Goal: Task Accomplishment & Management: Complete application form

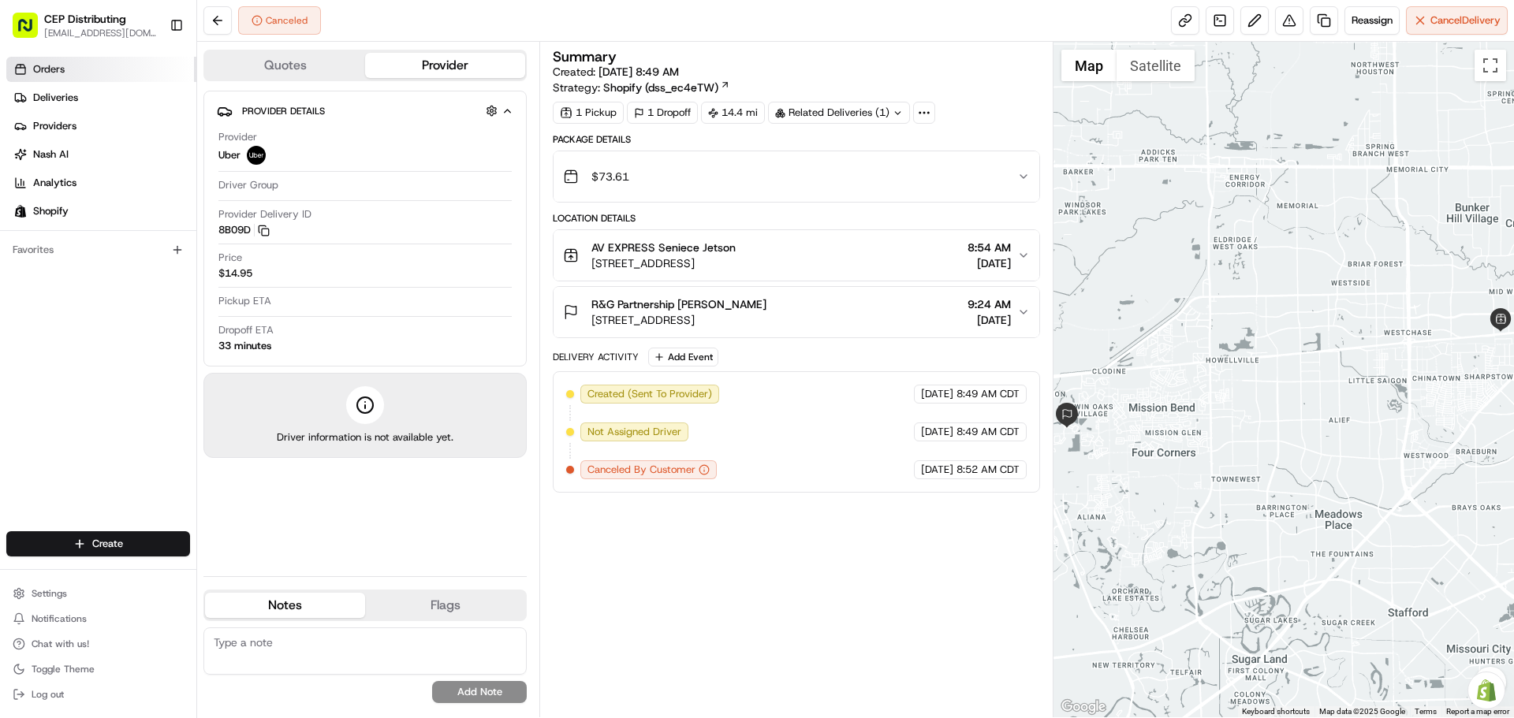
click at [73, 70] on link "Orders" at bounding box center [101, 69] width 190 height 25
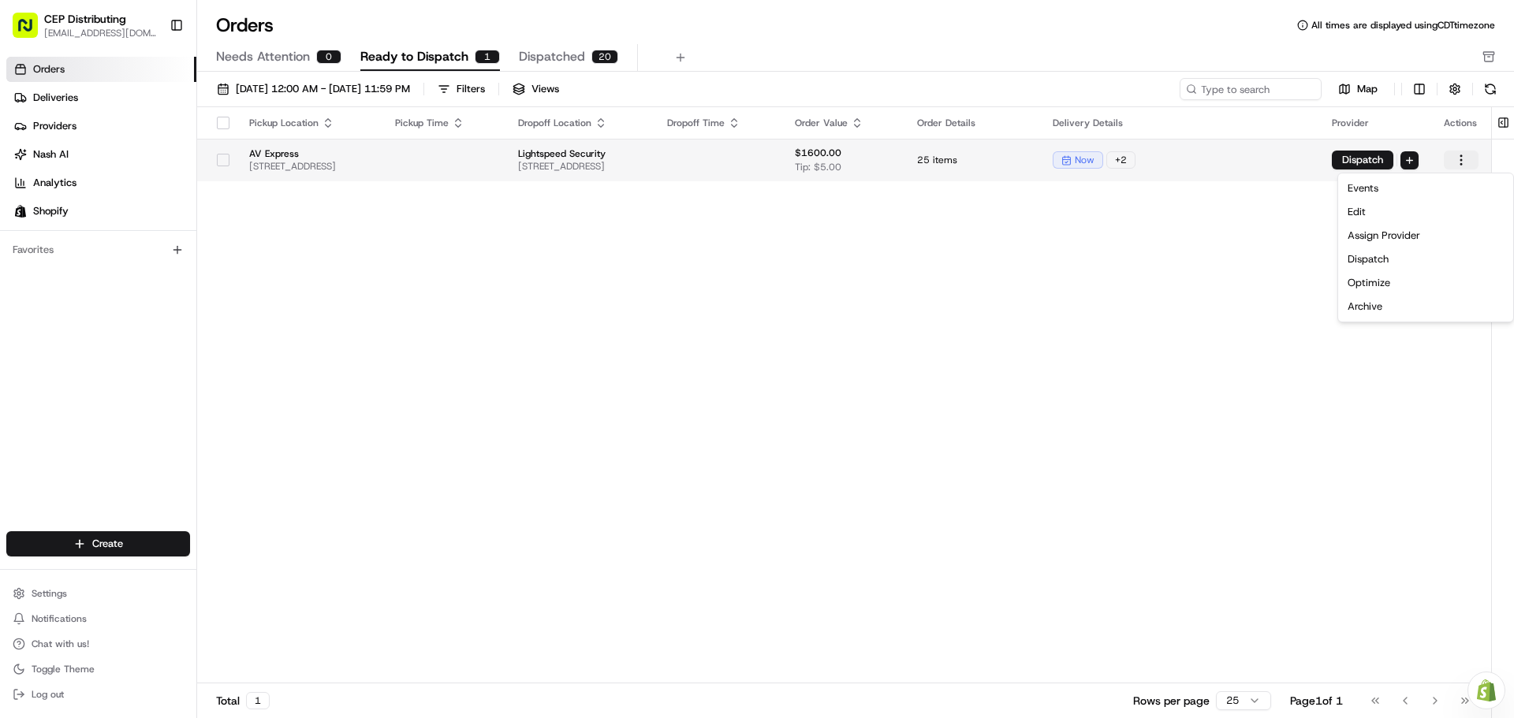
click at [1461, 159] on html "CEP Distributing seniece@avexpress.net Toggle Sidebar Orders Deliveries Provide…" at bounding box center [757, 359] width 1514 height 718
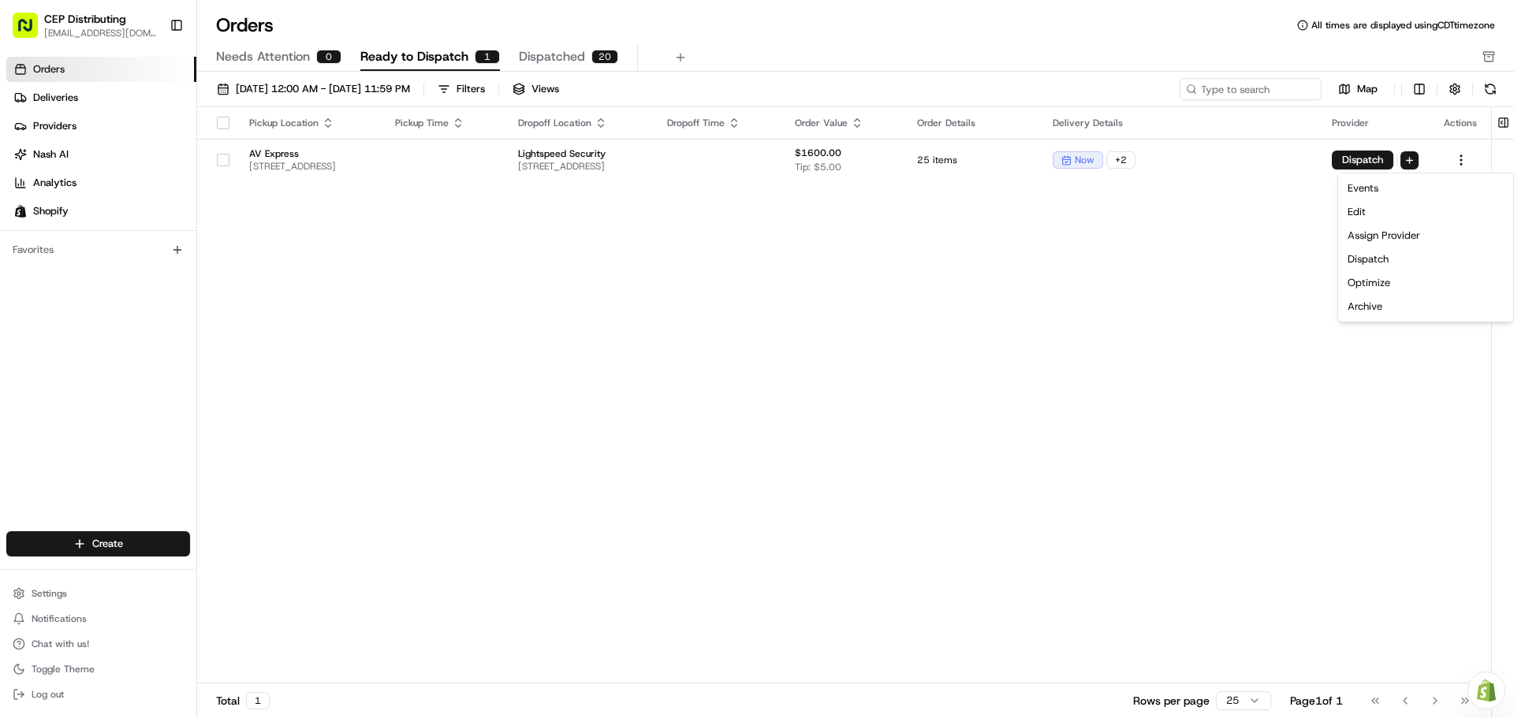
click at [1365, 155] on html "CEP Distributing seniece@avexpress.net Toggle Sidebar Orders Deliveries Provide…" at bounding box center [757, 359] width 1514 height 718
click at [1365, 155] on button "Dispatch" at bounding box center [1363, 160] width 62 height 19
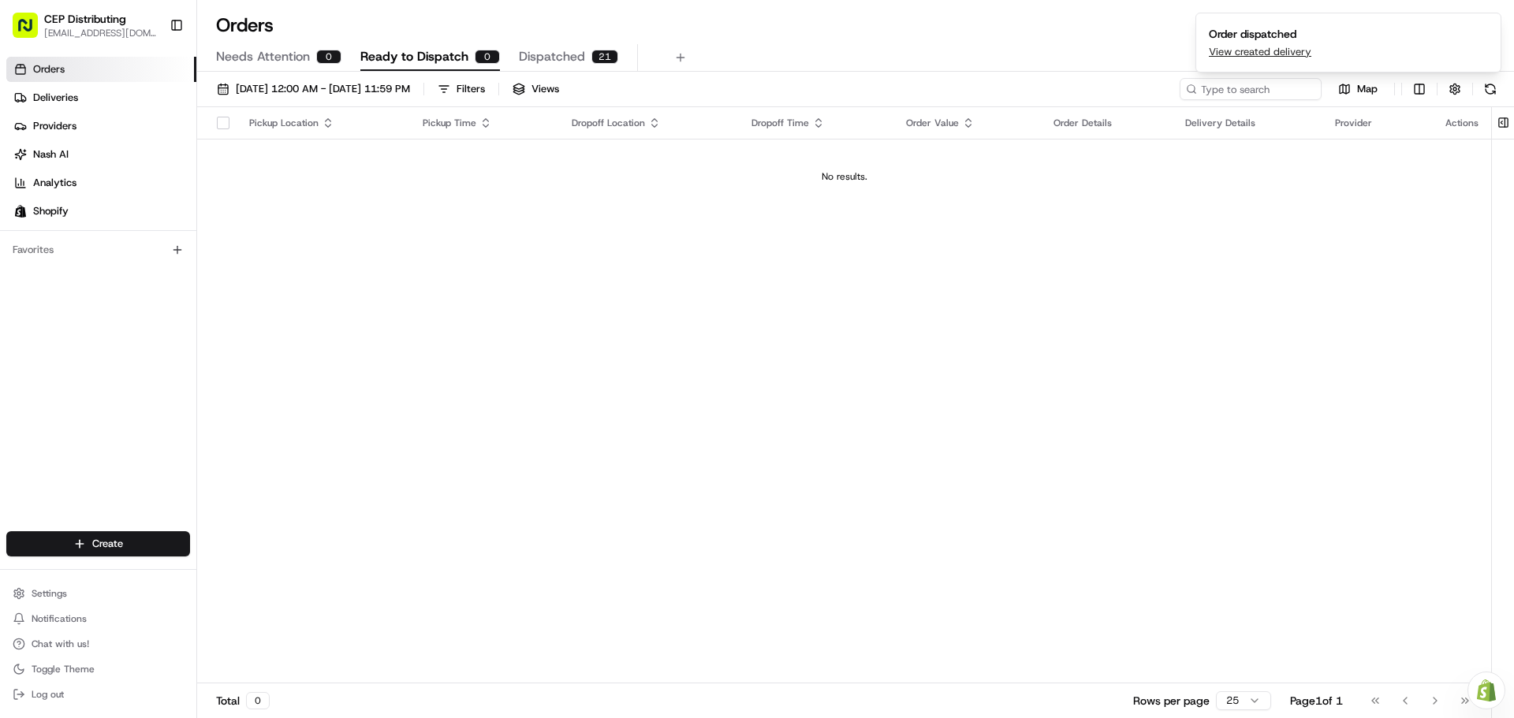
click at [570, 59] on span "Dispatched" at bounding box center [552, 56] width 66 height 19
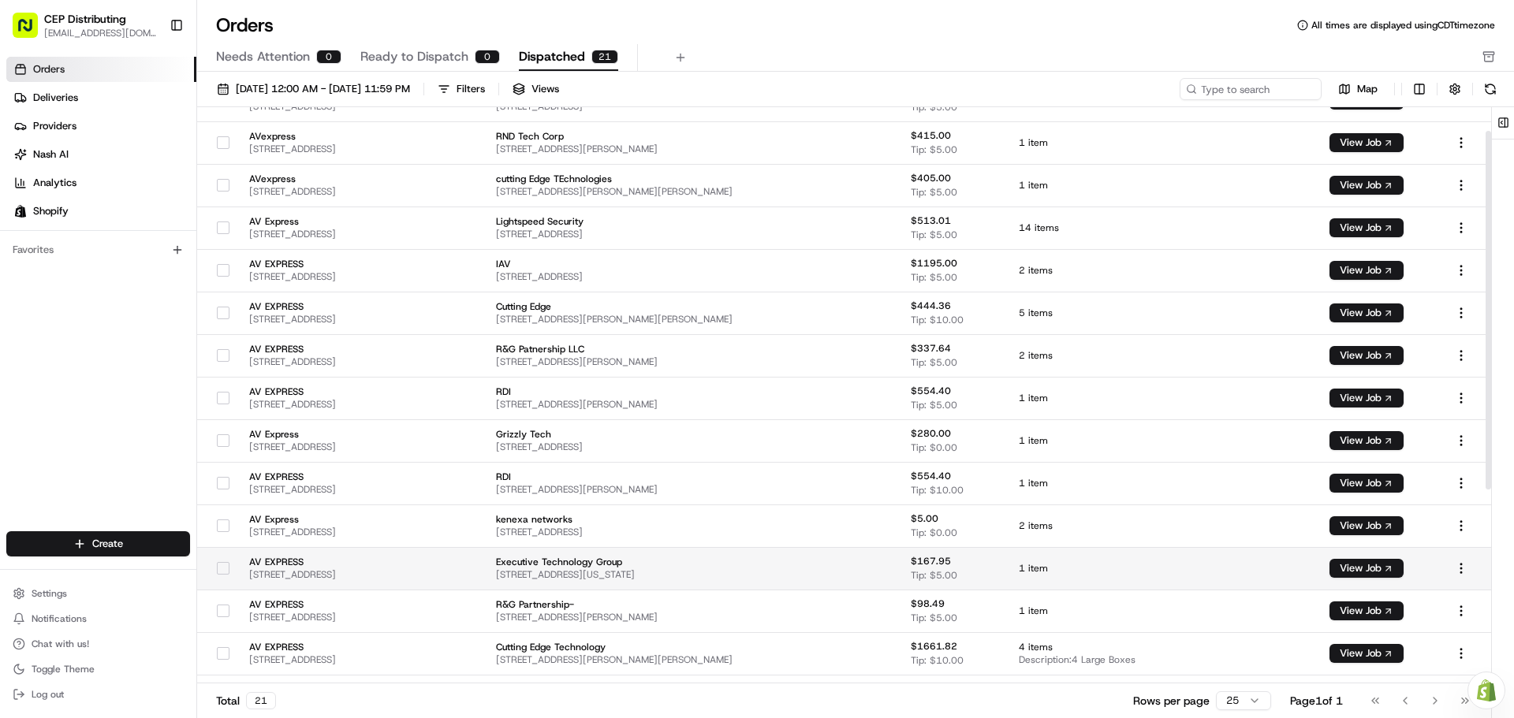
scroll to position [349, 0]
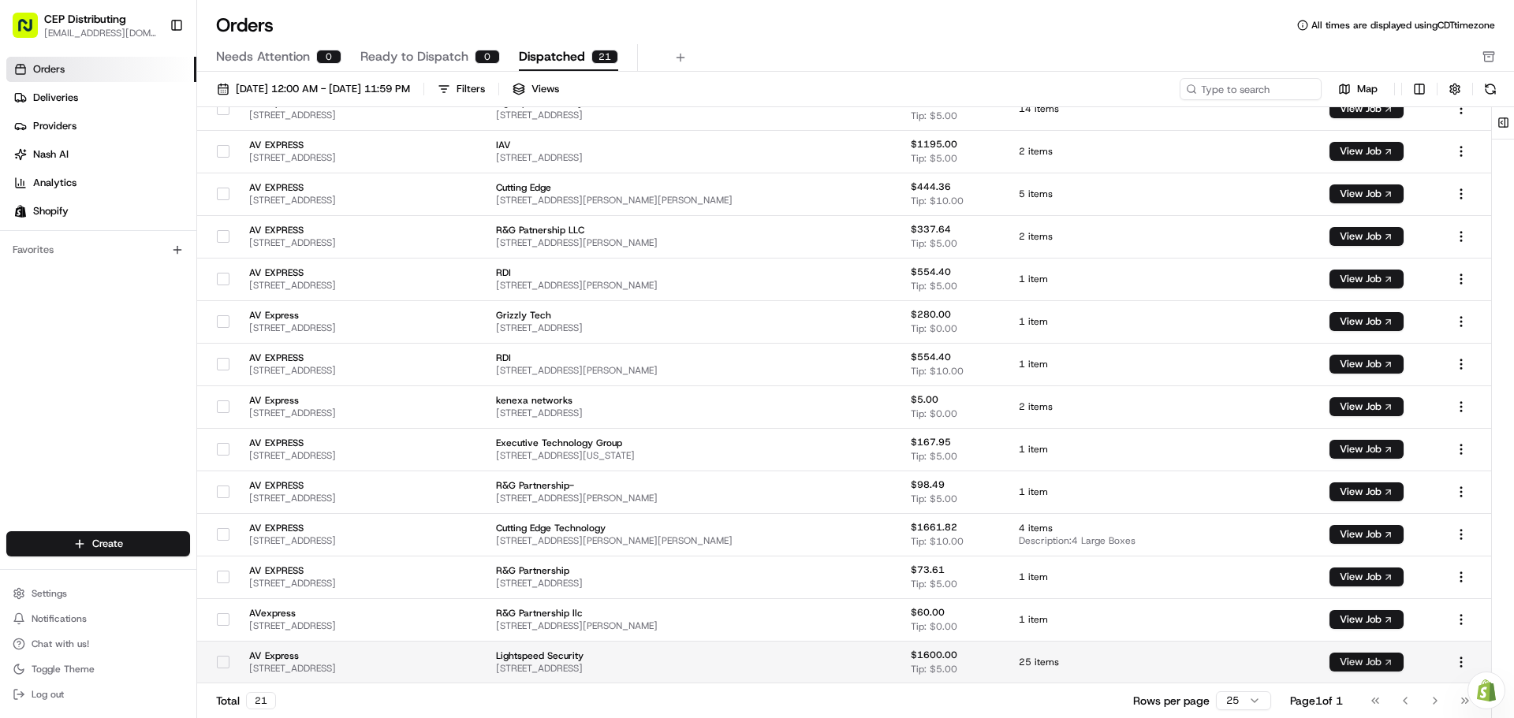
click at [1385, 656] on button "View Job" at bounding box center [1367, 662] width 74 height 19
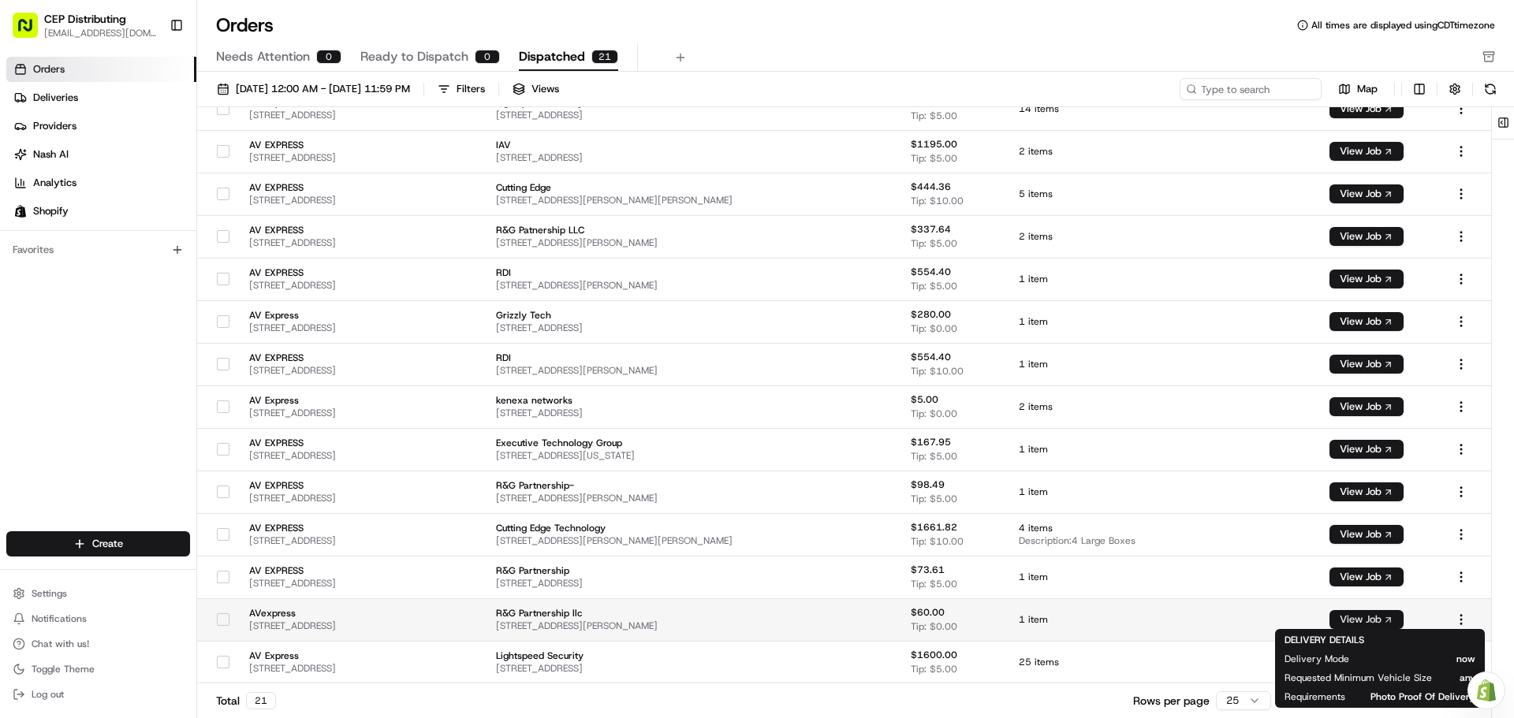
click at [1381, 621] on button "View Job" at bounding box center [1367, 619] width 74 height 19
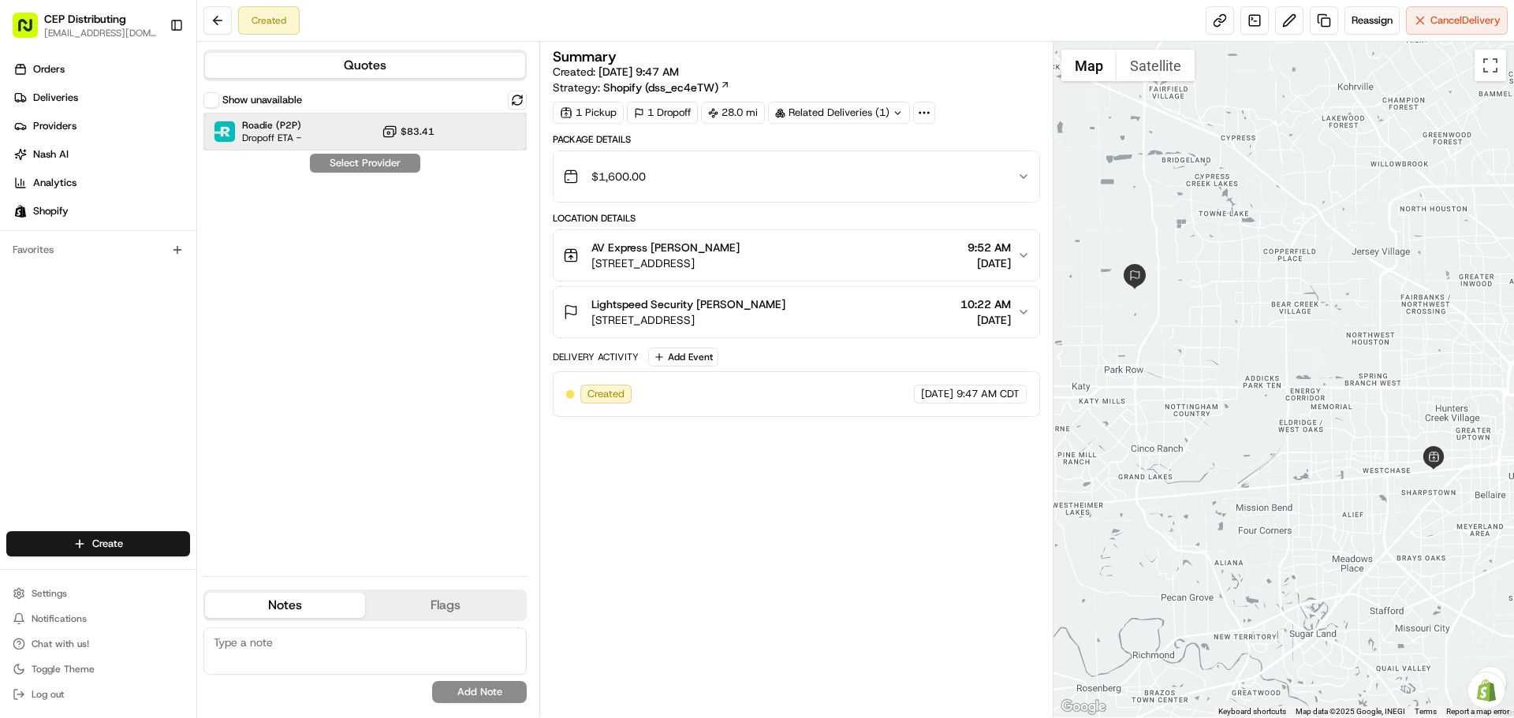
click at [339, 131] on div "Roadie (P2P) Dropoff ETA - $83.41" at bounding box center [364, 132] width 323 height 38
click at [378, 162] on button "Assign Provider" at bounding box center [365, 163] width 112 height 19
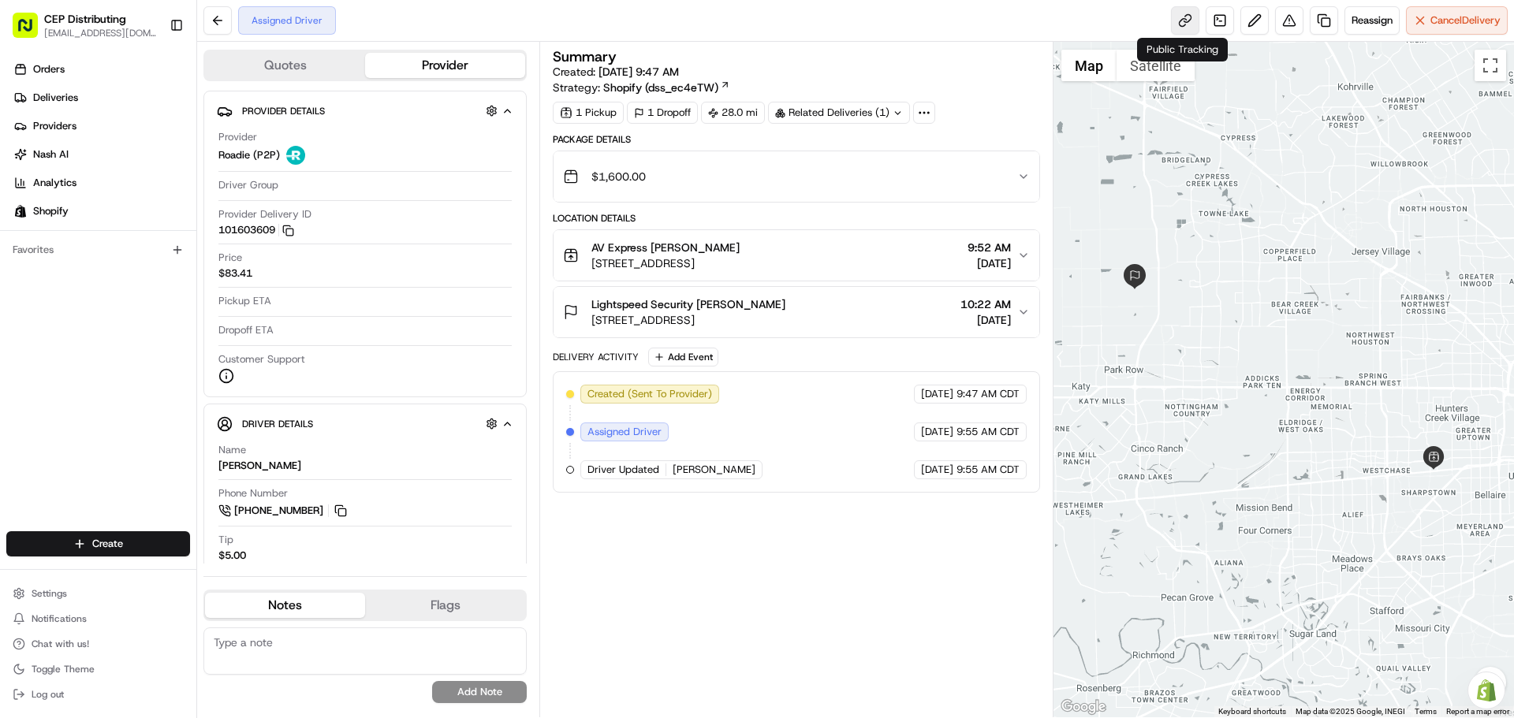
click at [1181, 17] on link at bounding box center [1185, 20] width 28 height 28
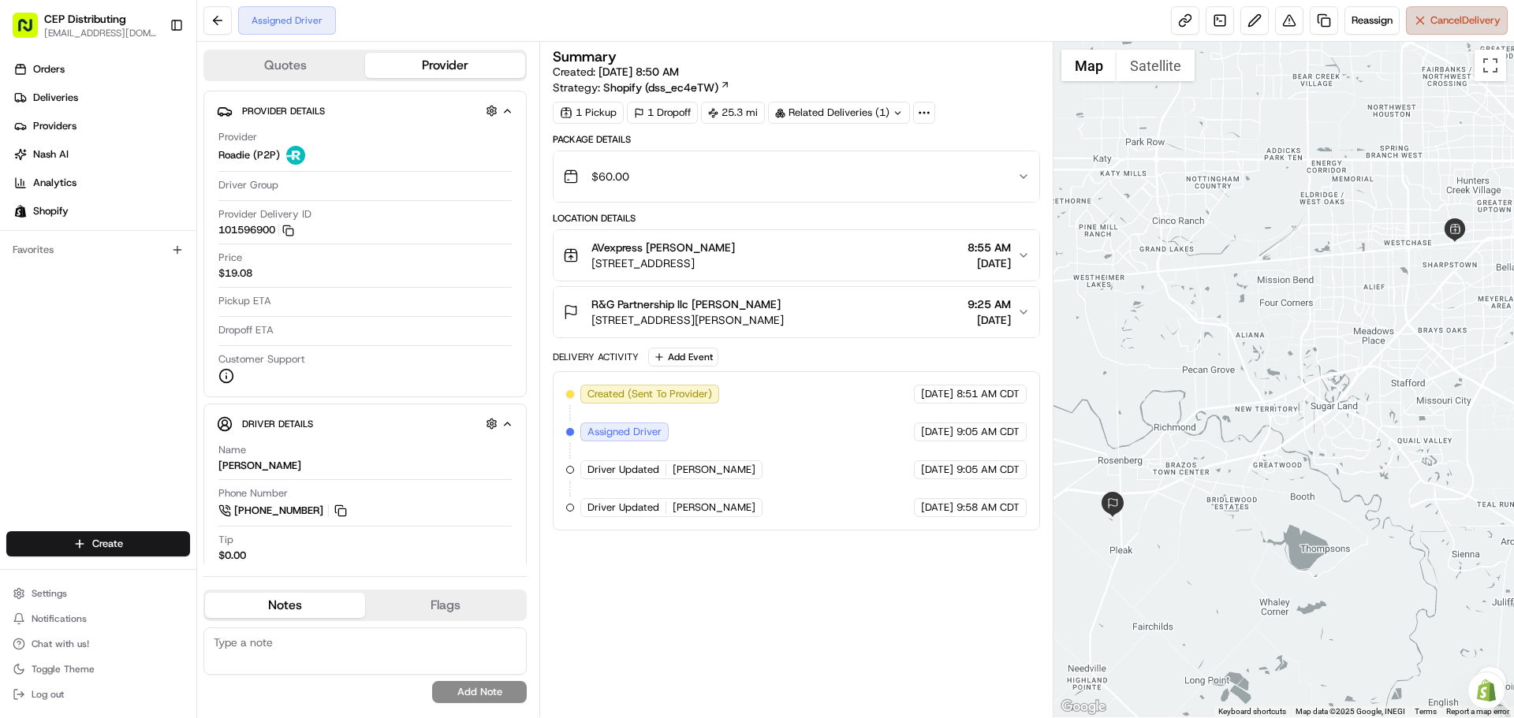
click at [1433, 22] on span "Cancel Delivery" at bounding box center [1466, 20] width 70 height 14
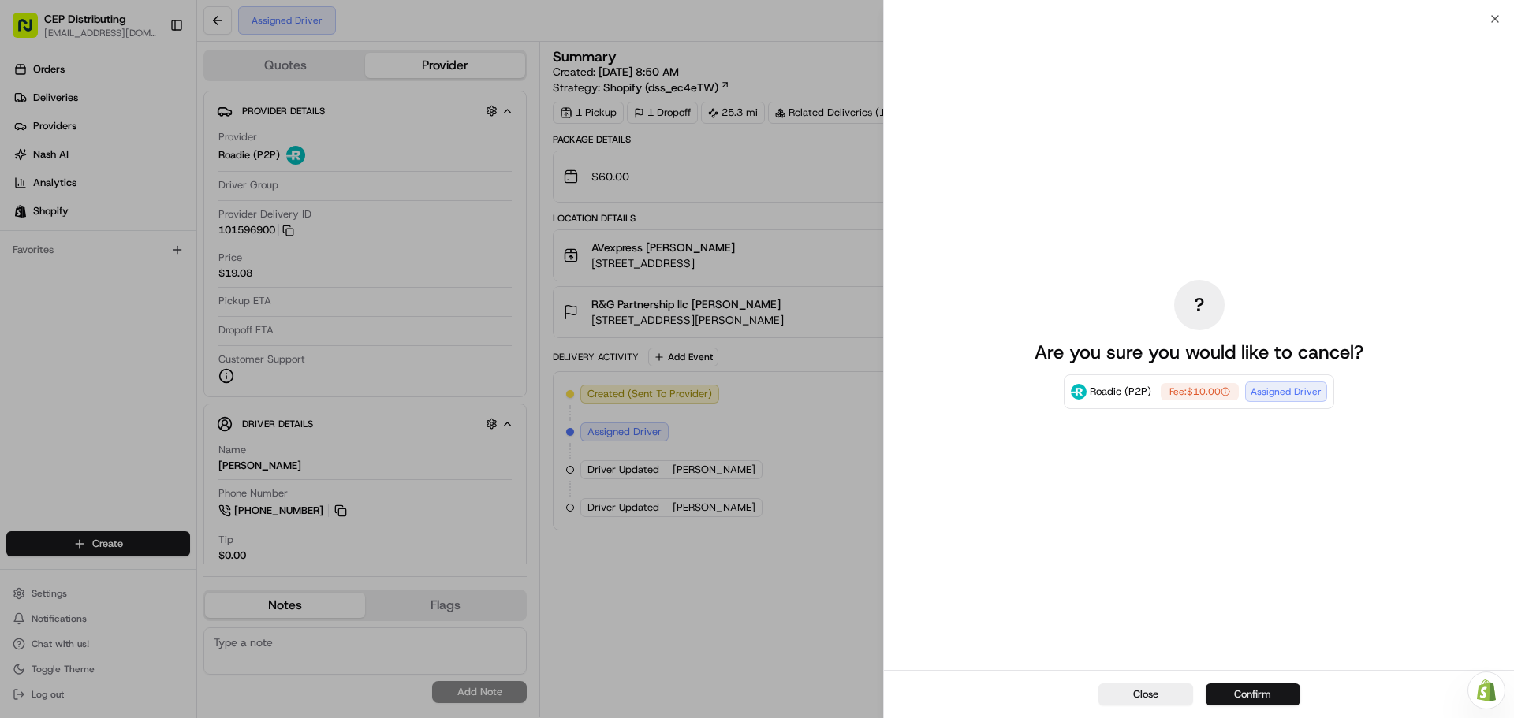
click at [1273, 690] on button "Confirm" at bounding box center [1253, 695] width 95 height 22
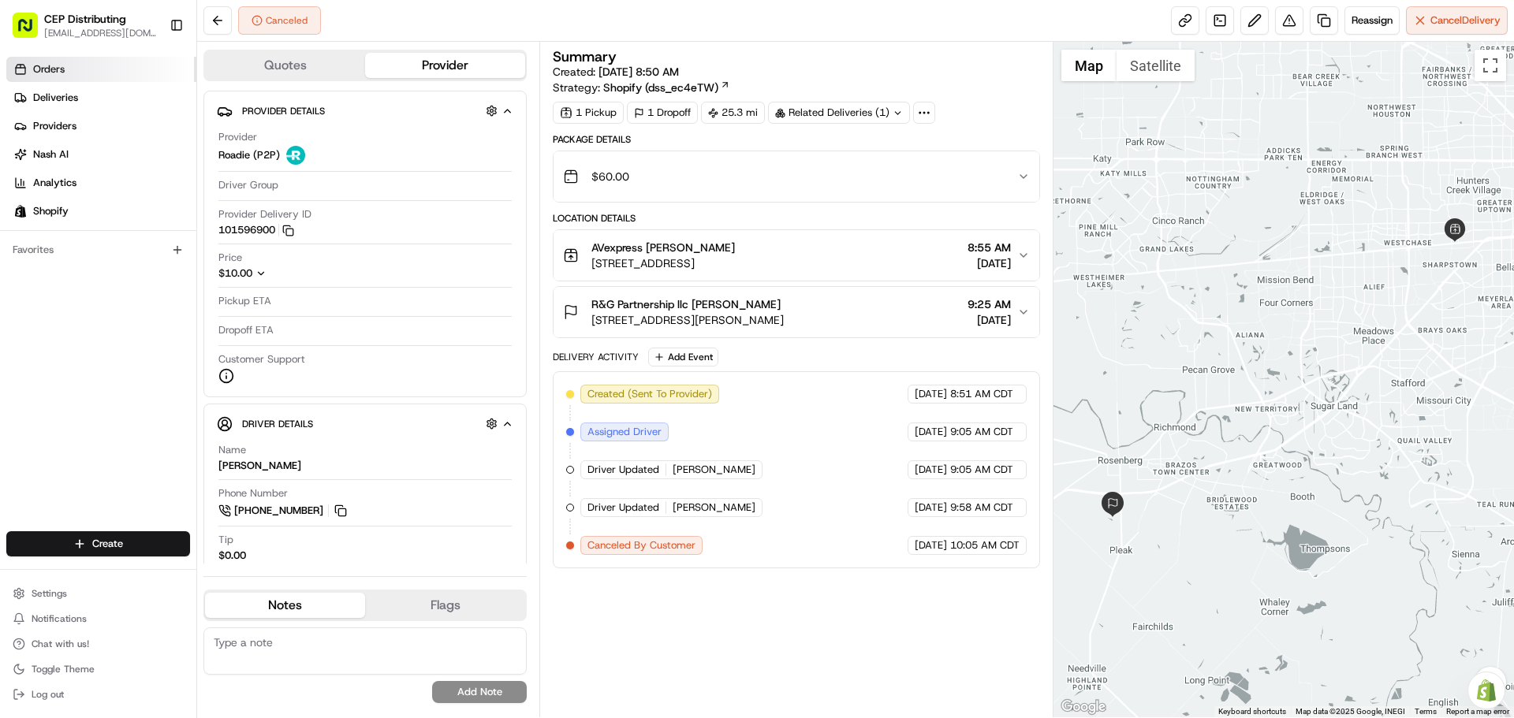
click at [80, 73] on link "Orders" at bounding box center [101, 69] width 190 height 25
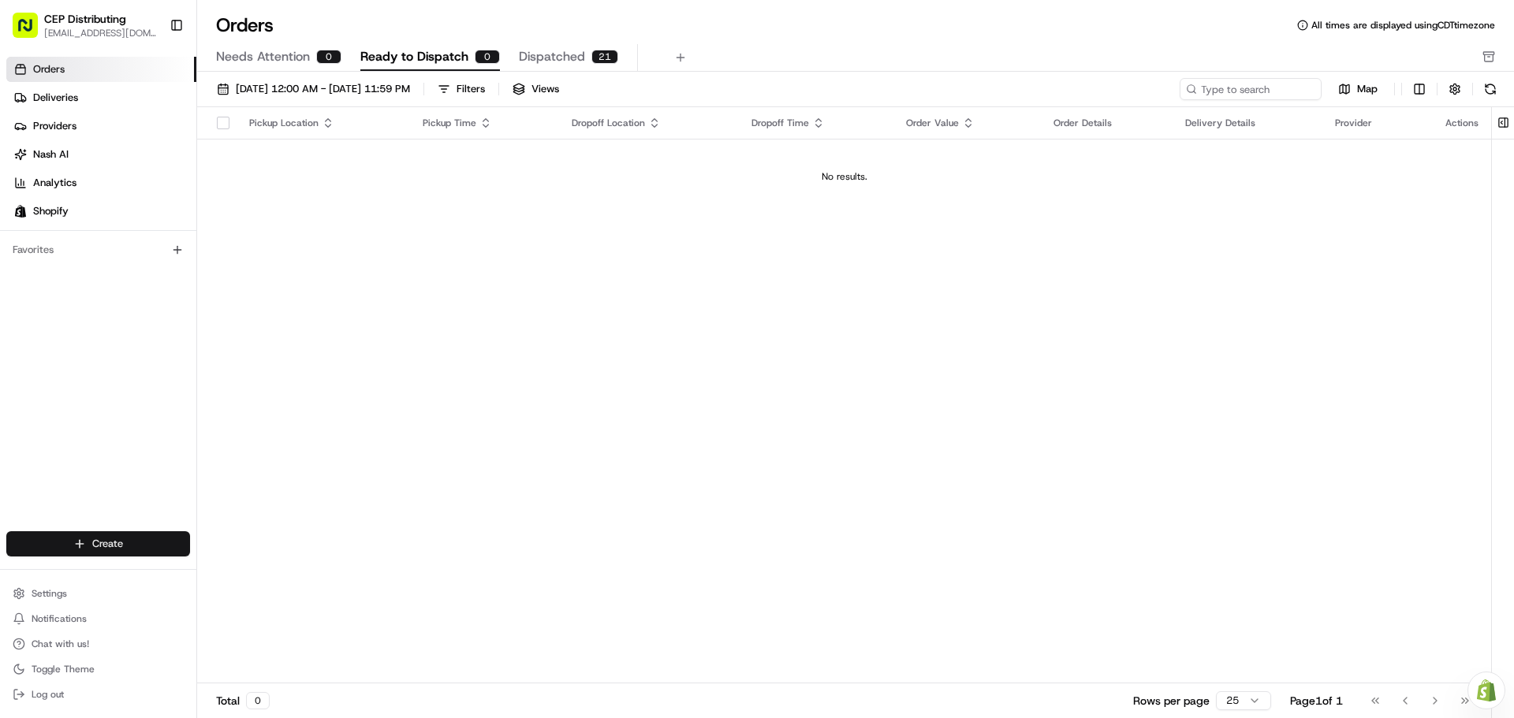
click at [72, 539] on html "CEP Distributing seniece@avexpress.net Toggle Sidebar Orders Deliveries Provide…" at bounding box center [757, 359] width 1514 height 718
click at [235, 595] on link "Order" at bounding box center [285, 602] width 176 height 28
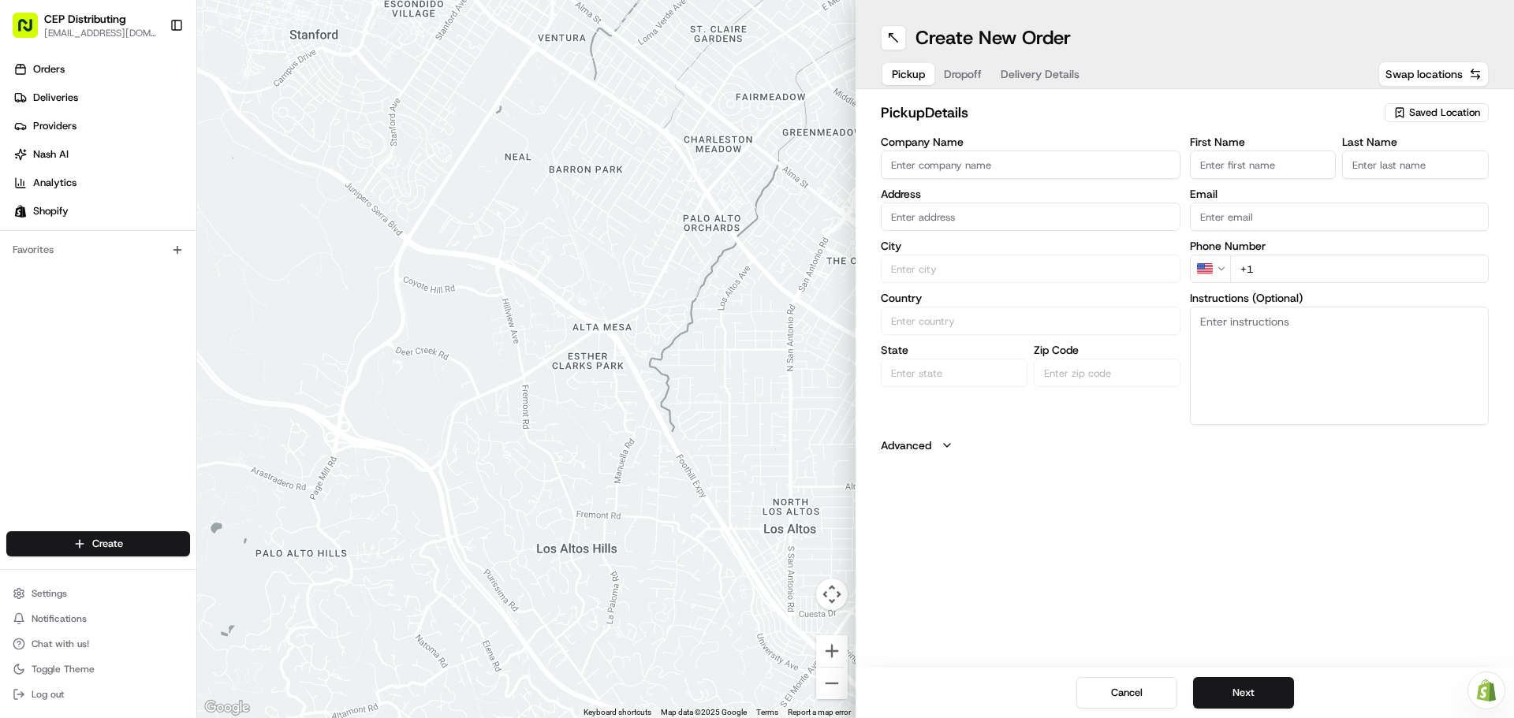
click at [998, 164] on input "Company Name" at bounding box center [1031, 165] width 300 height 28
type input "AV EXPRESS"
type input "[STREET_ADDRESS]"
type input "Seniece"
type input "Jetson"
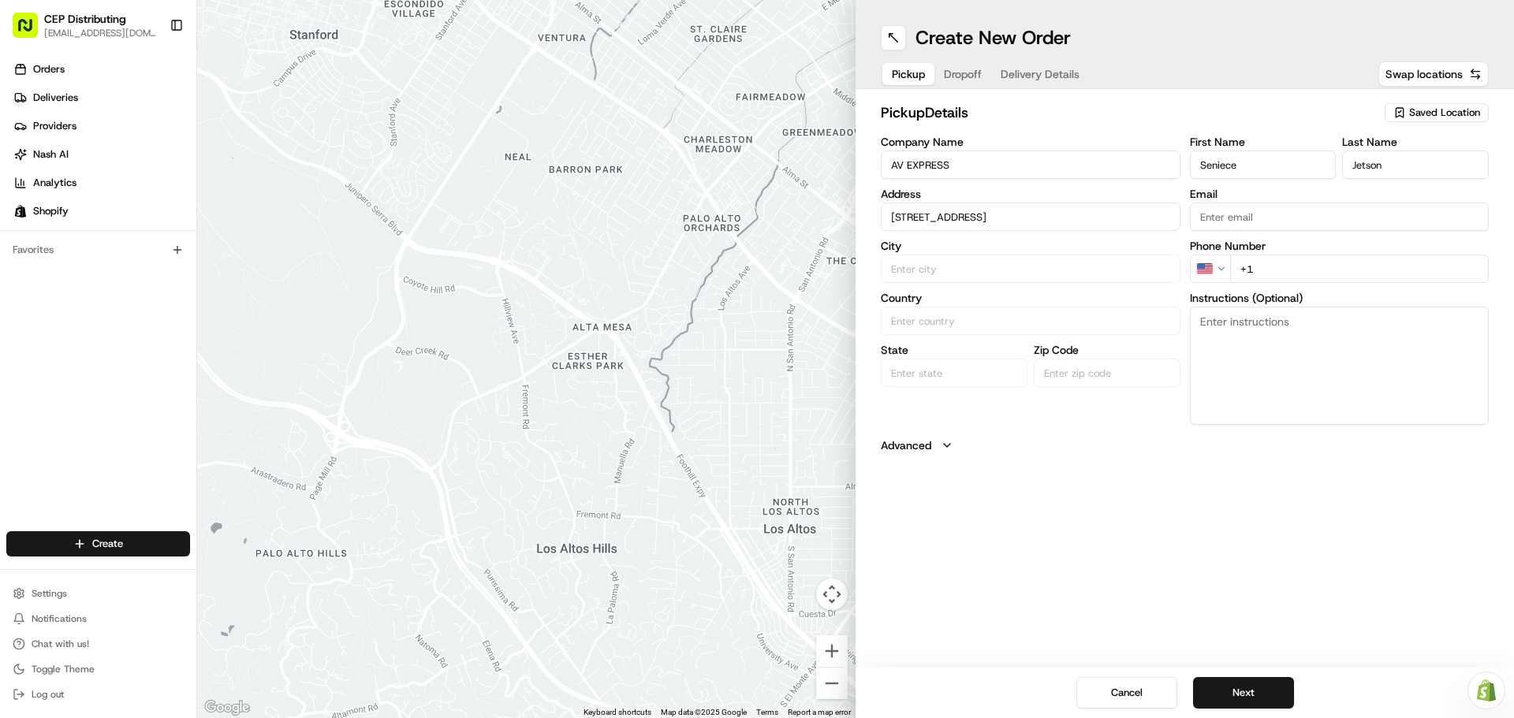
type input "[EMAIL_ADDRESS][DOMAIN_NAME]"
click at [1037, 250] on div "8720 Westpark Dr b, Houston, TX 77063, USA" at bounding box center [1031, 250] width 292 height 24
type input "[STREET_ADDRESS]"
type input "Houston"
type input "United States"
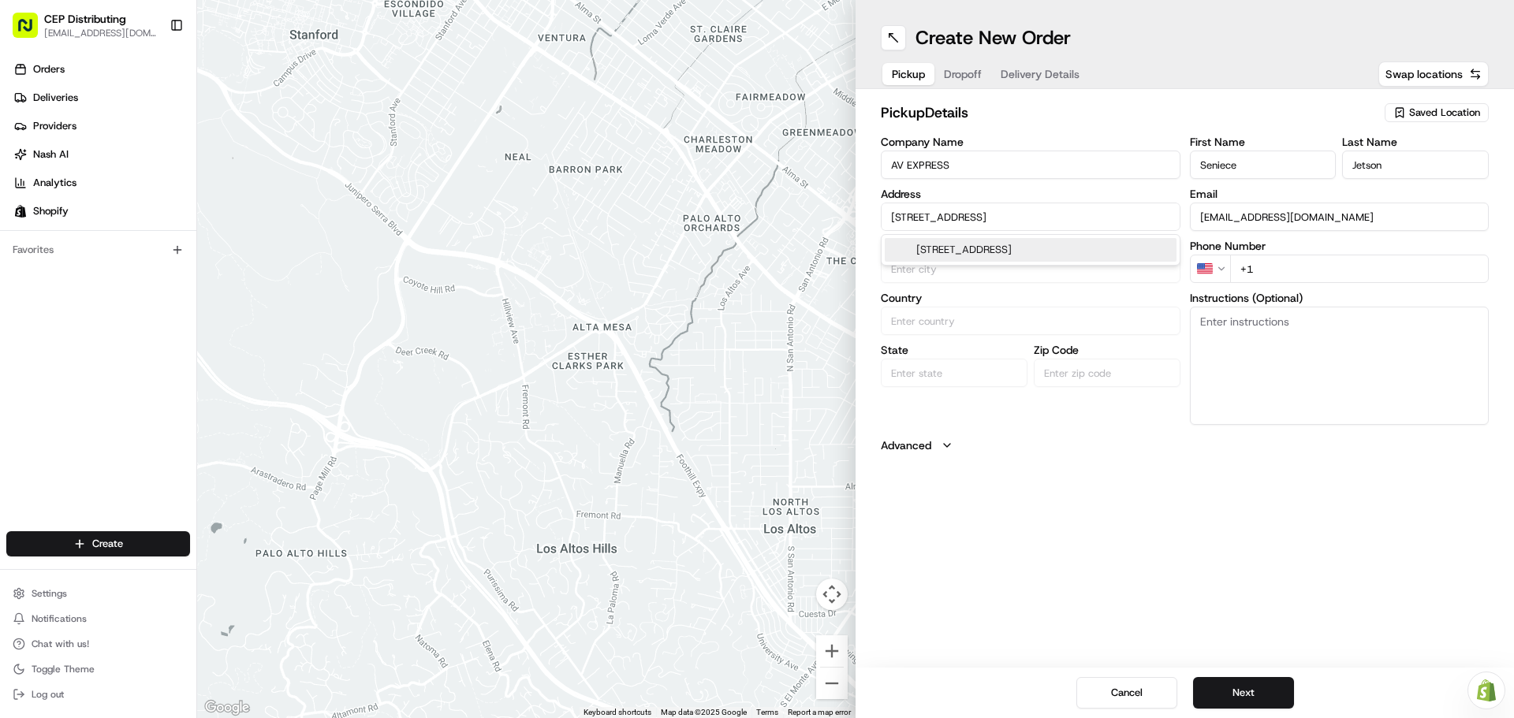
type input "TX"
type input "77063"
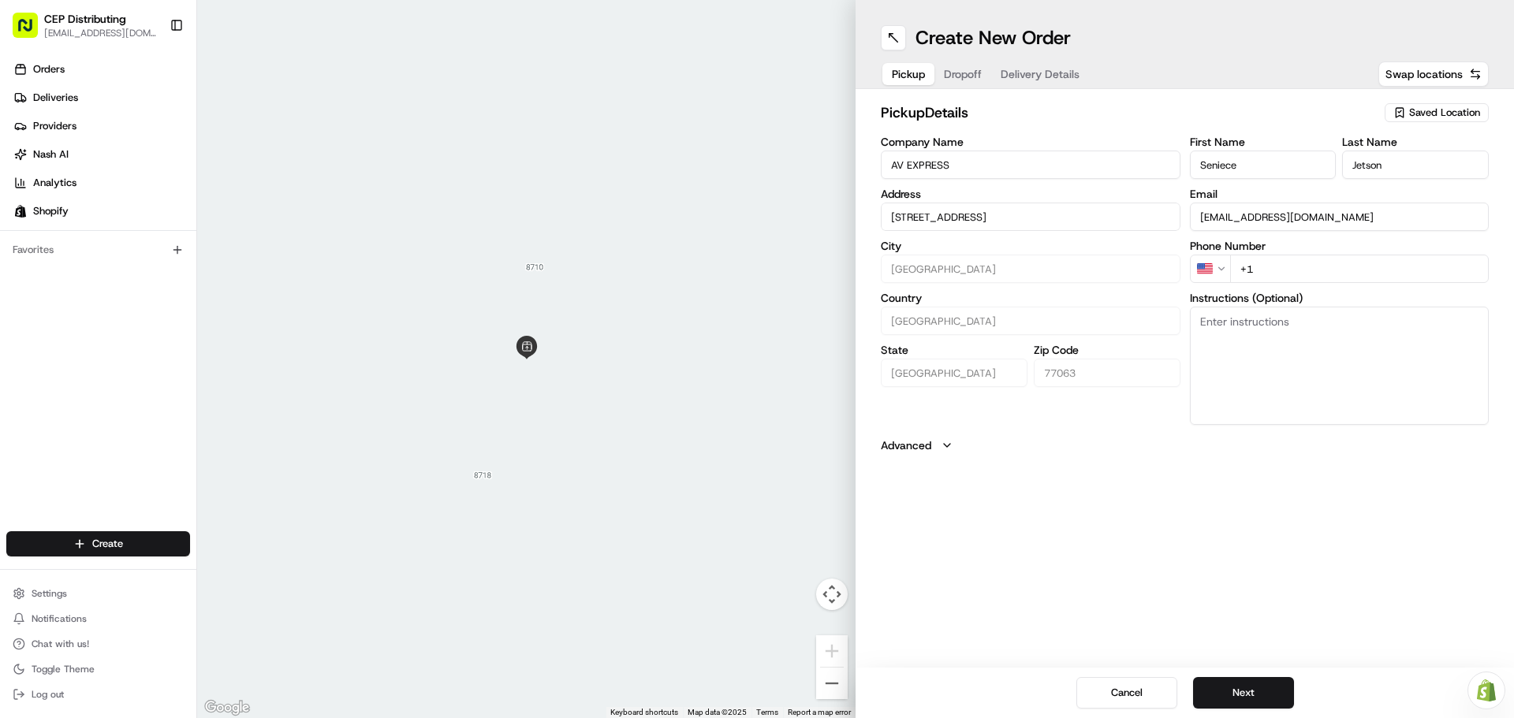
drag, startPoint x: 1325, startPoint y: 284, endPoint x: 1325, endPoint y: 274, distance: 10.3
click at [1325, 282] on div "First Name Seniece Last Name Jetson Email seniece@avexpress.net Phone Number US…" at bounding box center [1340, 280] width 300 height 289
click at [1325, 272] on input "+1" at bounding box center [1359, 269] width 259 height 28
type input "+1 346 504 5922"
type textarea "Pick Up Order# 2682 in front entrance"
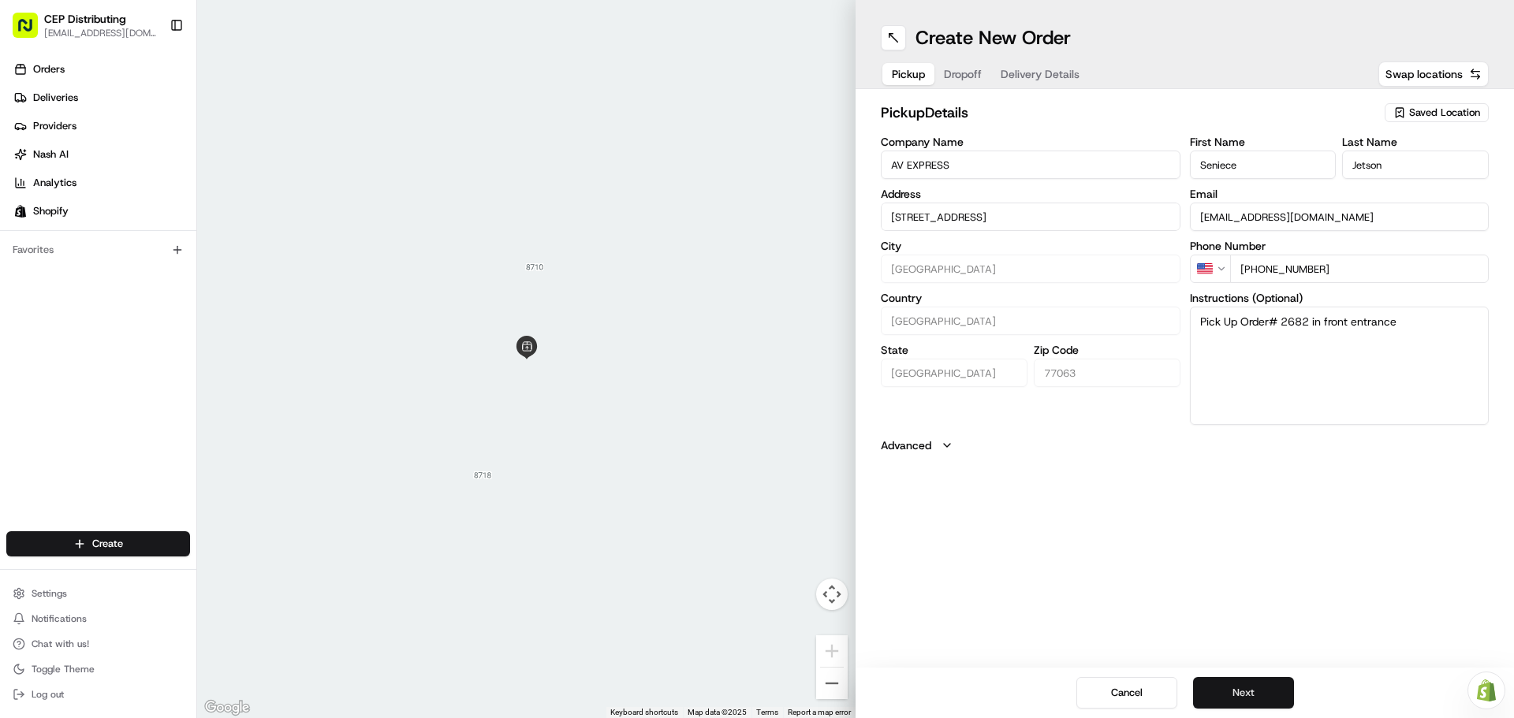
click at [1231, 695] on button "Next" at bounding box center [1243, 693] width 101 height 32
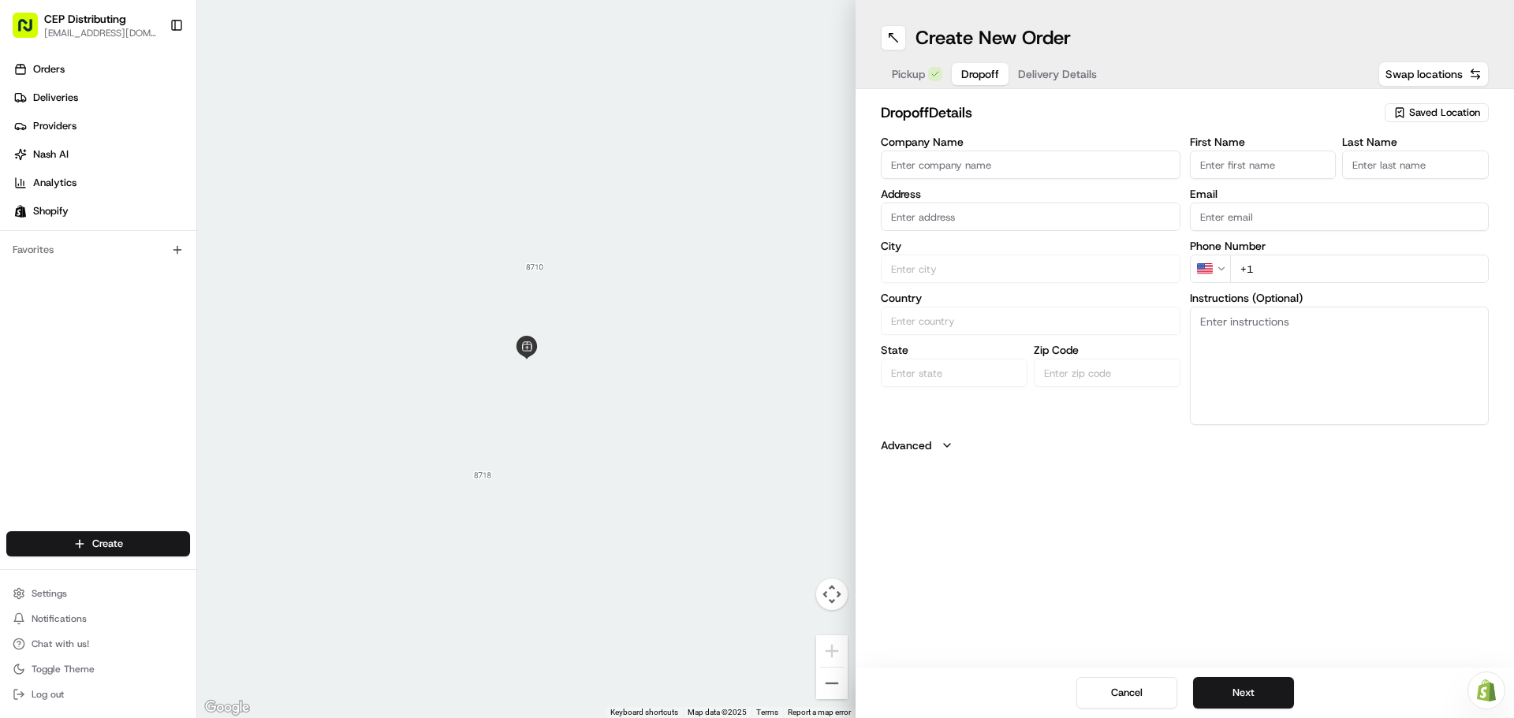
click at [976, 168] on input "Company Name" at bounding box center [1031, 165] width 300 height 28
type input "R&G Partnership"
click at [980, 218] on input "text" at bounding box center [1031, 217] width 300 height 28
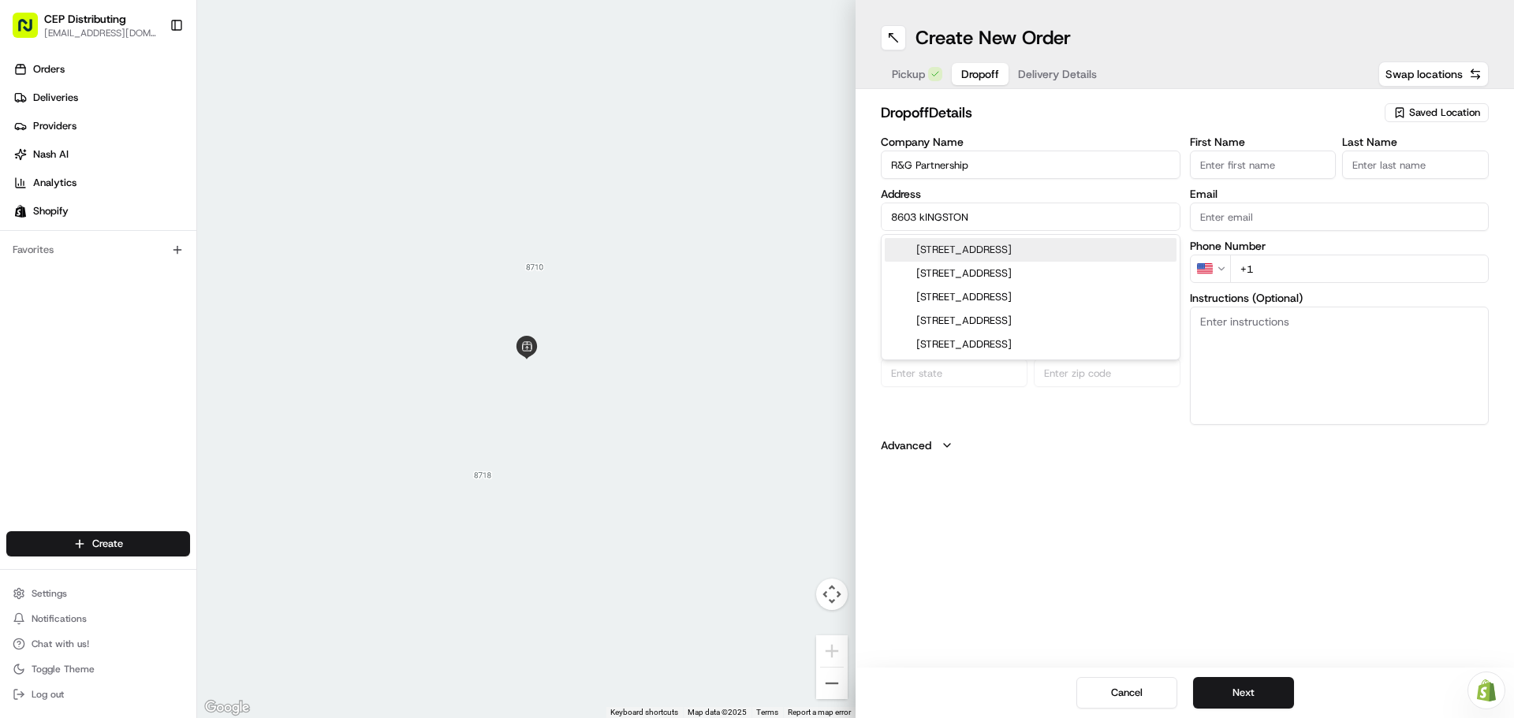
click at [1020, 247] on div "8603 Kingston Hollow Court, Richmond, TX" at bounding box center [1031, 250] width 292 height 24
type input "[STREET_ADDRESS]"
type input "Richmond"
type input "United States"
type input "TX"
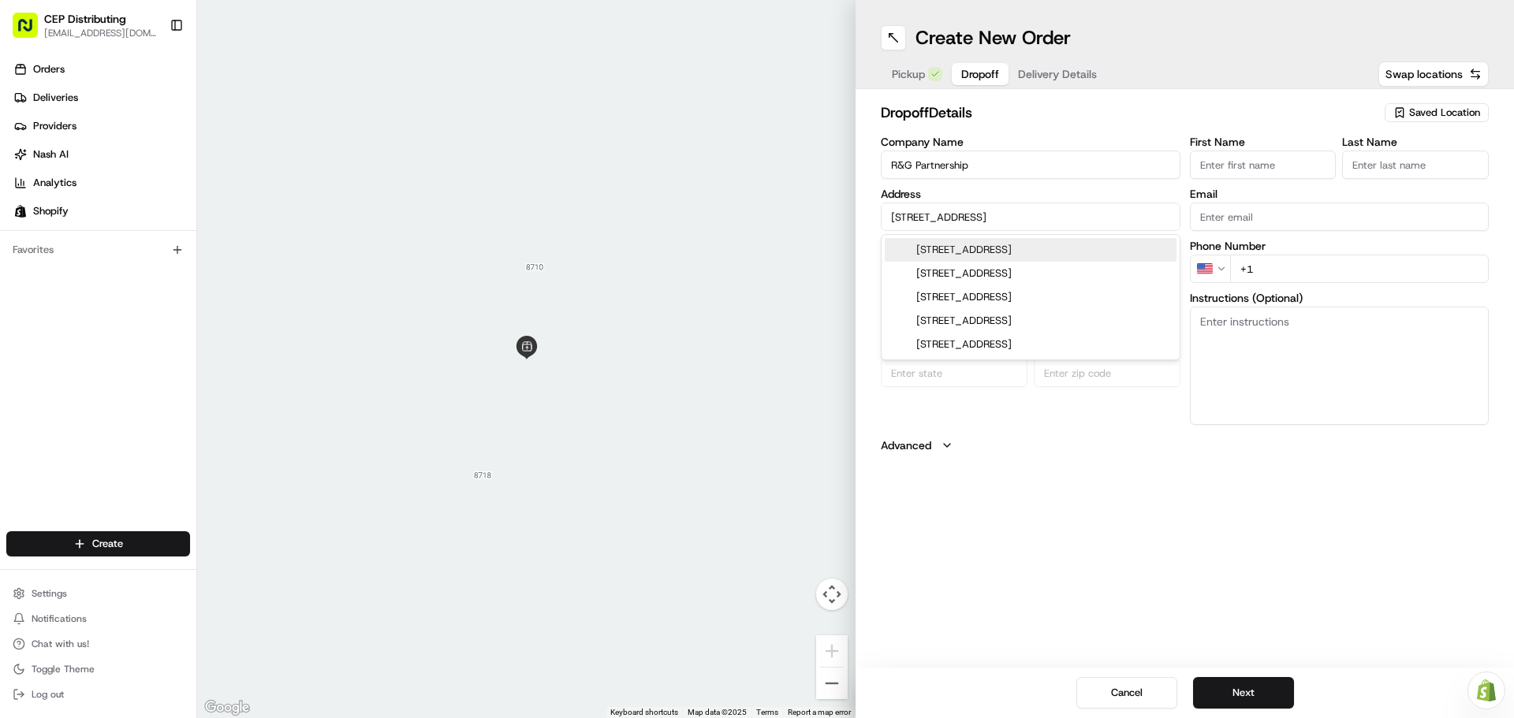
type input "77407"
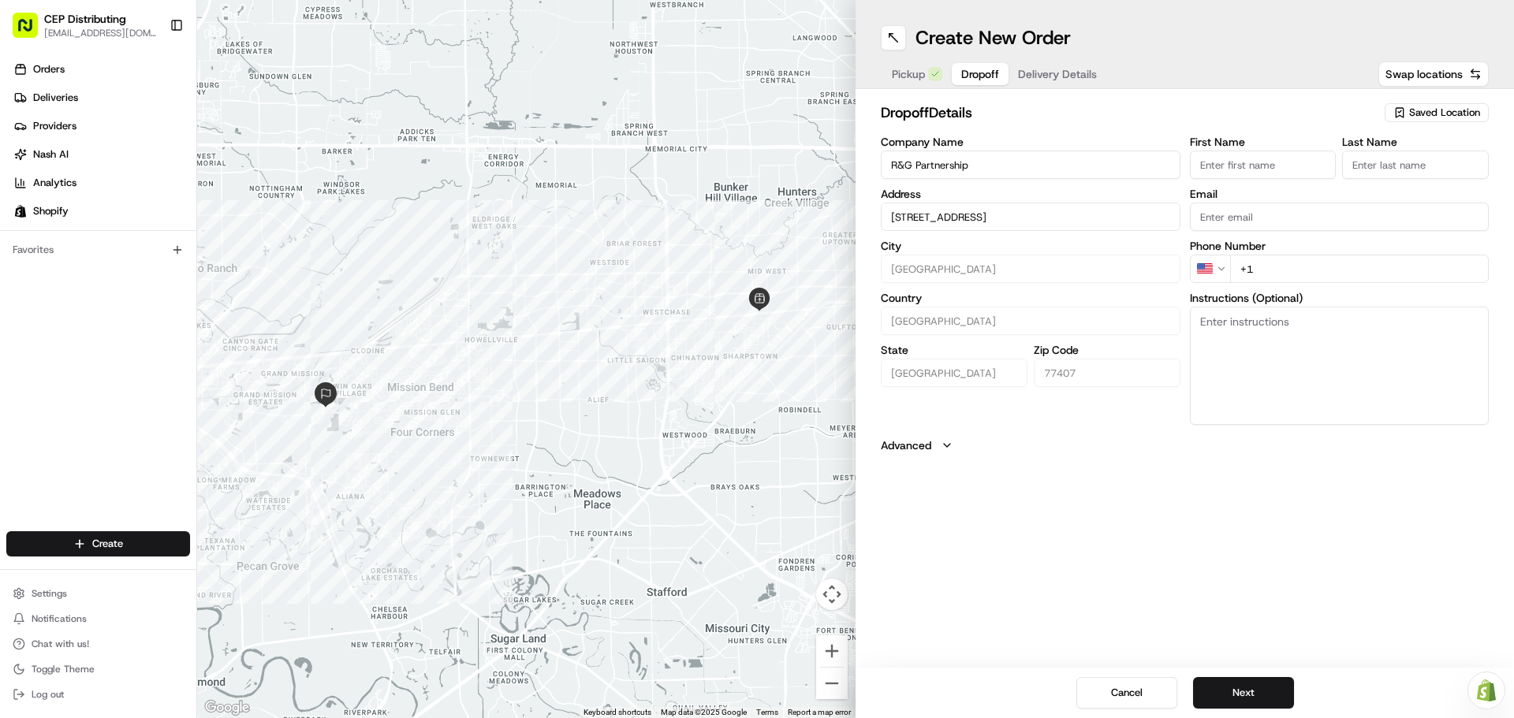
type input "[STREET_ADDRESS]"
click at [1229, 166] on input "First Name" at bounding box center [1263, 165] width 147 height 28
type input "Guillermo"
type input "Lopez"
click at [1293, 209] on input "Email" at bounding box center [1340, 217] width 300 height 28
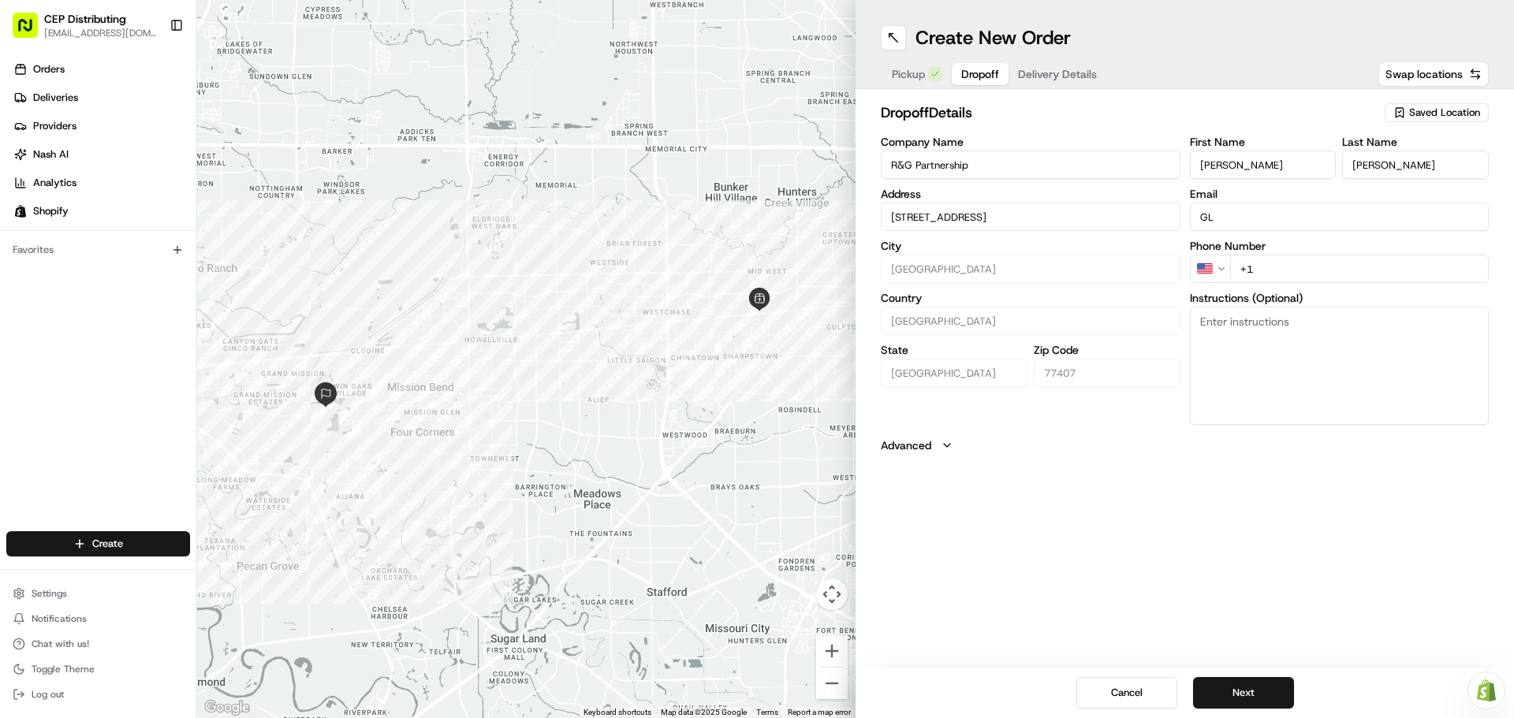
type input "glopez@rgtheaters.com"
click at [1315, 265] on input "+1" at bounding box center [1359, 269] width 259 height 28
type input "+1 346 247 410"
type textarea "o"
type textarea "g"
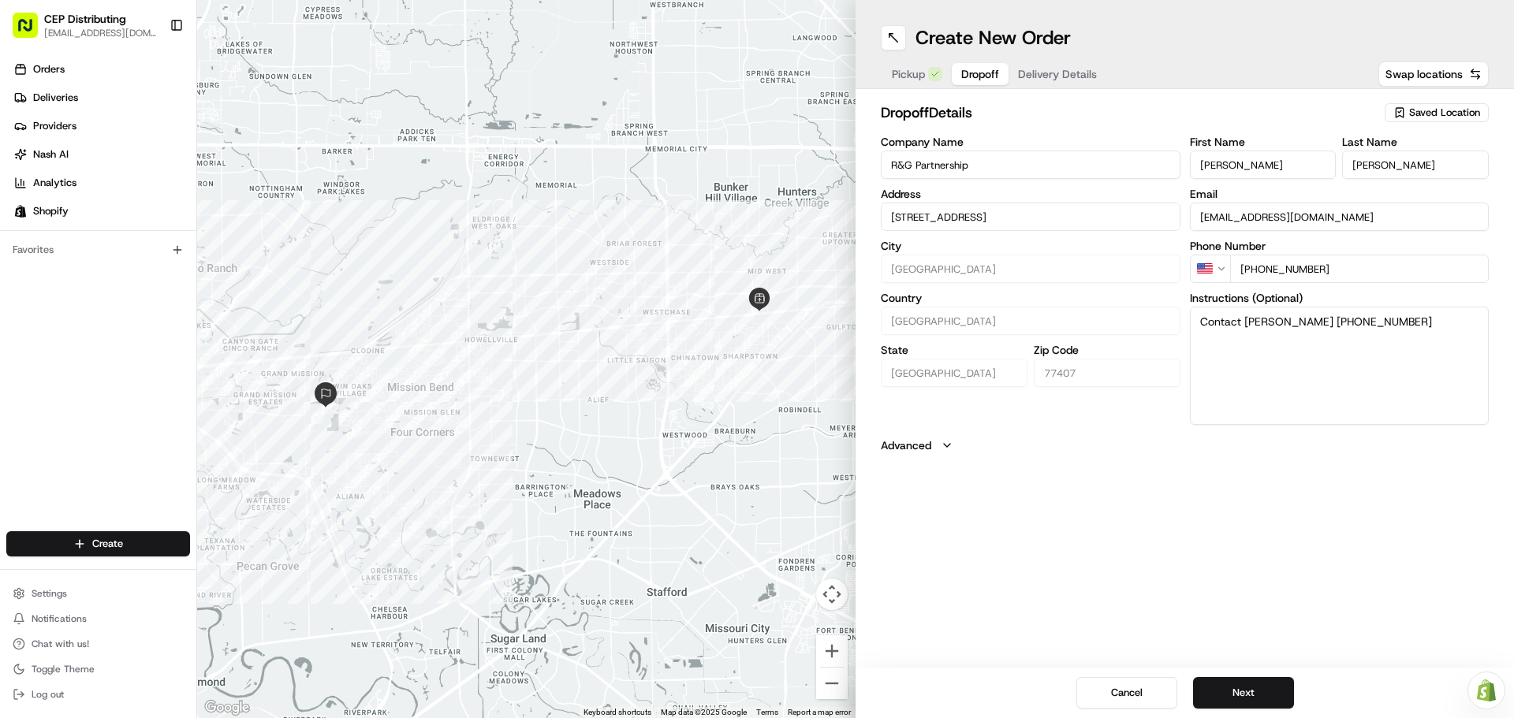
type textarea "Contact Guillermo 346-247-4102"
click at [1258, 675] on div "Cancel Next" at bounding box center [1185, 693] width 658 height 50
click at [1252, 688] on button "Next" at bounding box center [1243, 693] width 101 height 32
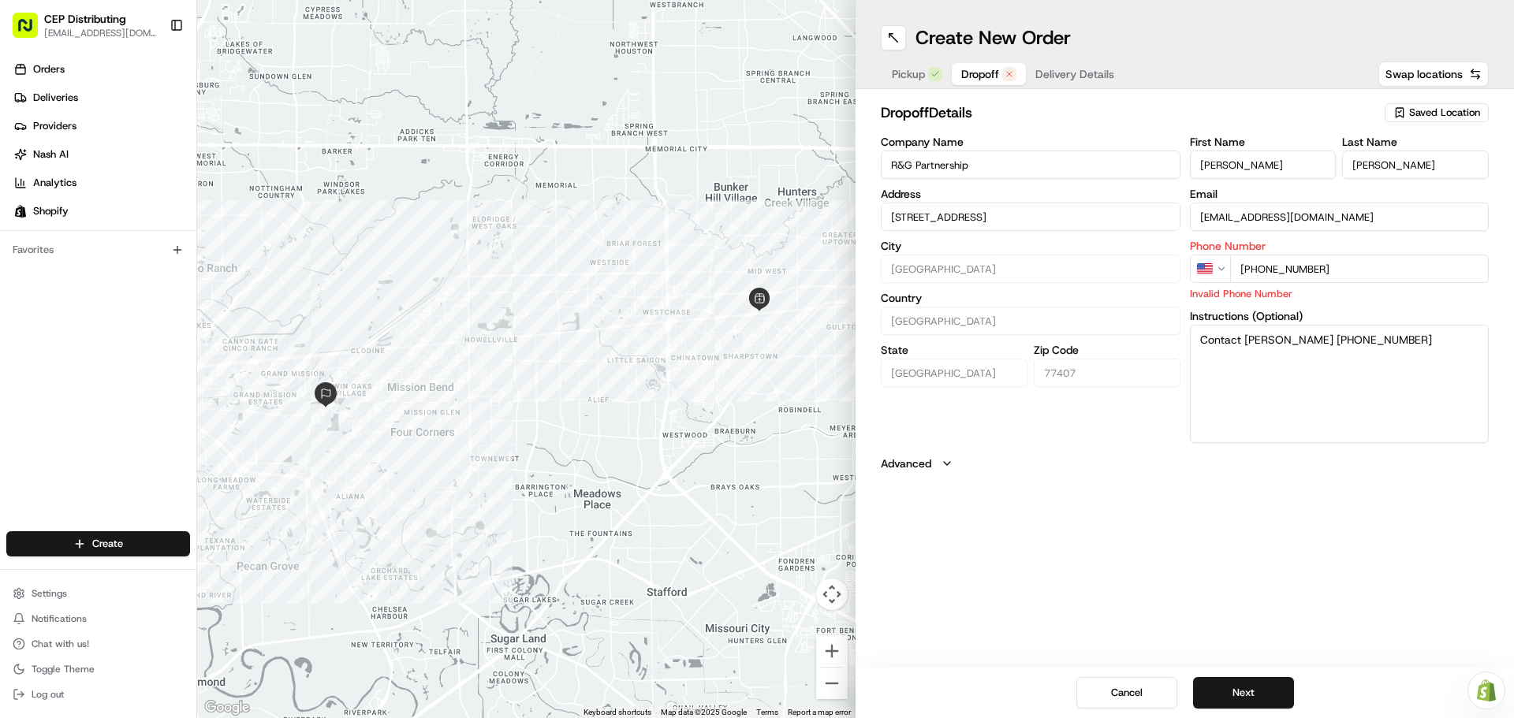
click at [1334, 263] on input "+1 346 247 410" at bounding box center [1359, 269] width 259 height 28
type input "+1 346 247 4102"
click at [1312, 541] on div "Create New Order Pickup Dropoff Delivery Details Swap locations dropoff Details…" at bounding box center [1185, 359] width 658 height 718
click at [1227, 678] on button "Next" at bounding box center [1243, 693] width 101 height 32
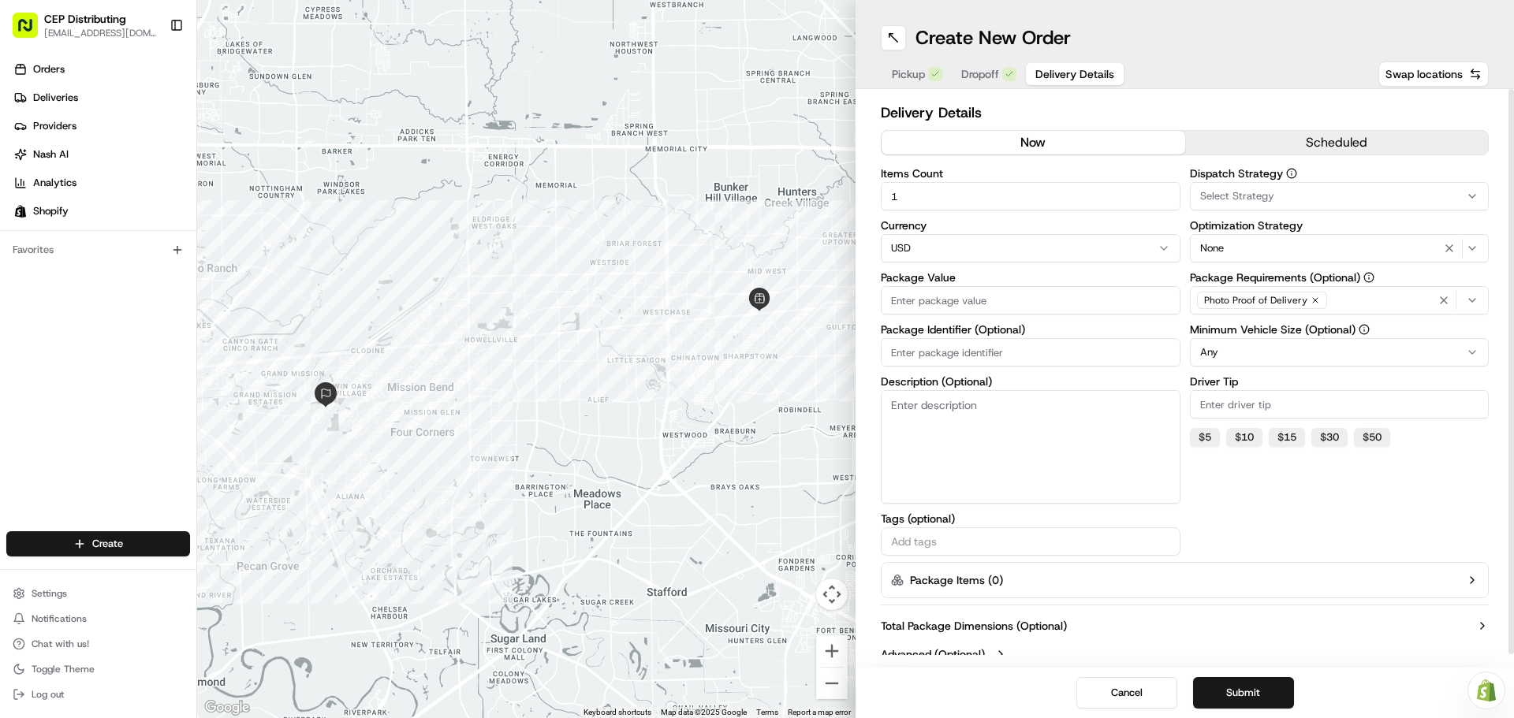
click at [953, 304] on input "Package Value" at bounding box center [1031, 300] width 300 height 28
type input "73.61"
type input "2682"
click at [1203, 437] on button "$ 5" at bounding box center [1205, 437] width 30 height 19
type input "5"
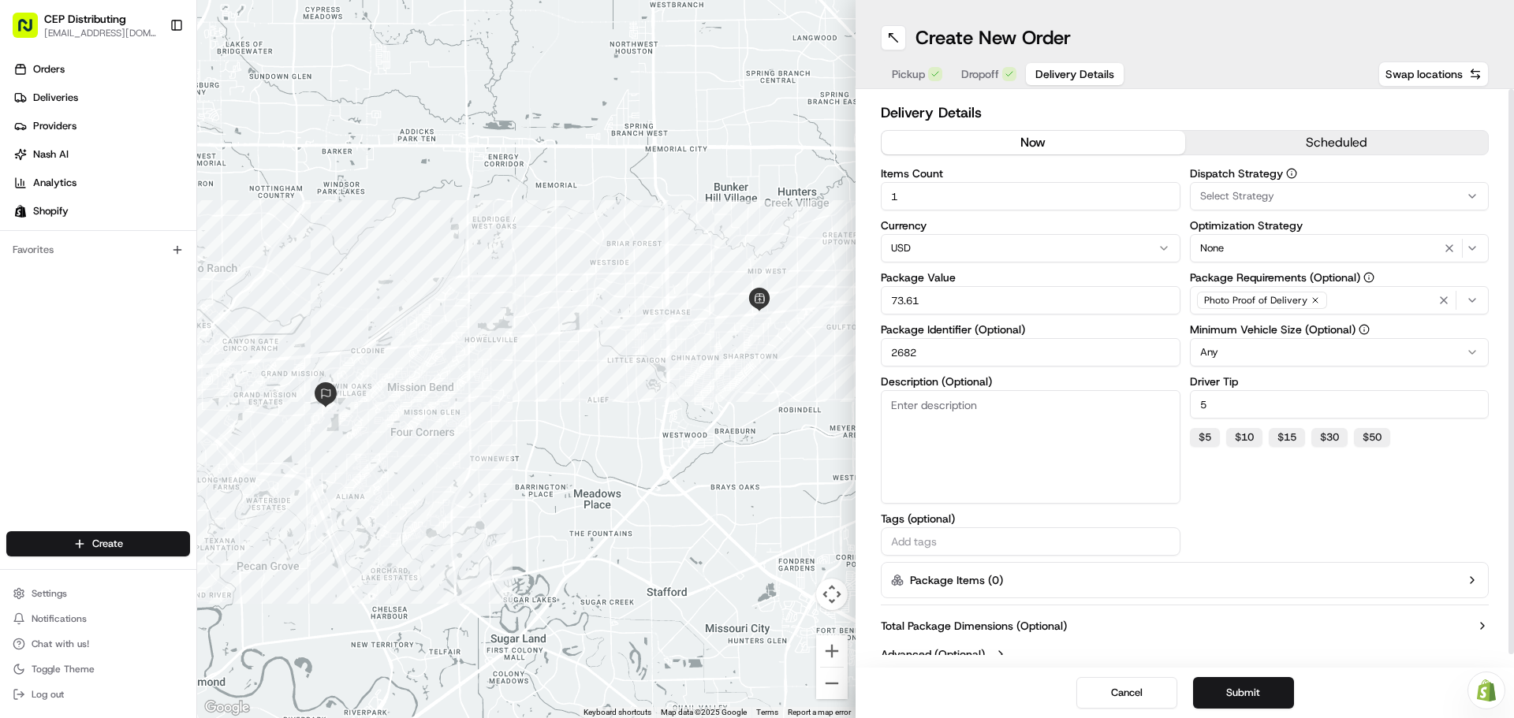
click at [1248, 199] on span "Select Strategy" at bounding box center [1237, 196] width 74 height 14
click at [1255, 281] on span "Shopify" at bounding box center [1313, 282] width 194 height 14
click at [1315, 552] on html "CEP Distributing seniece@avexpress.net Toggle Sidebar Orders Deliveries Provide…" at bounding box center [757, 359] width 1514 height 718
click at [1240, 696] on button "Submit" at bounding box center [1243, 693] width 101 height 32
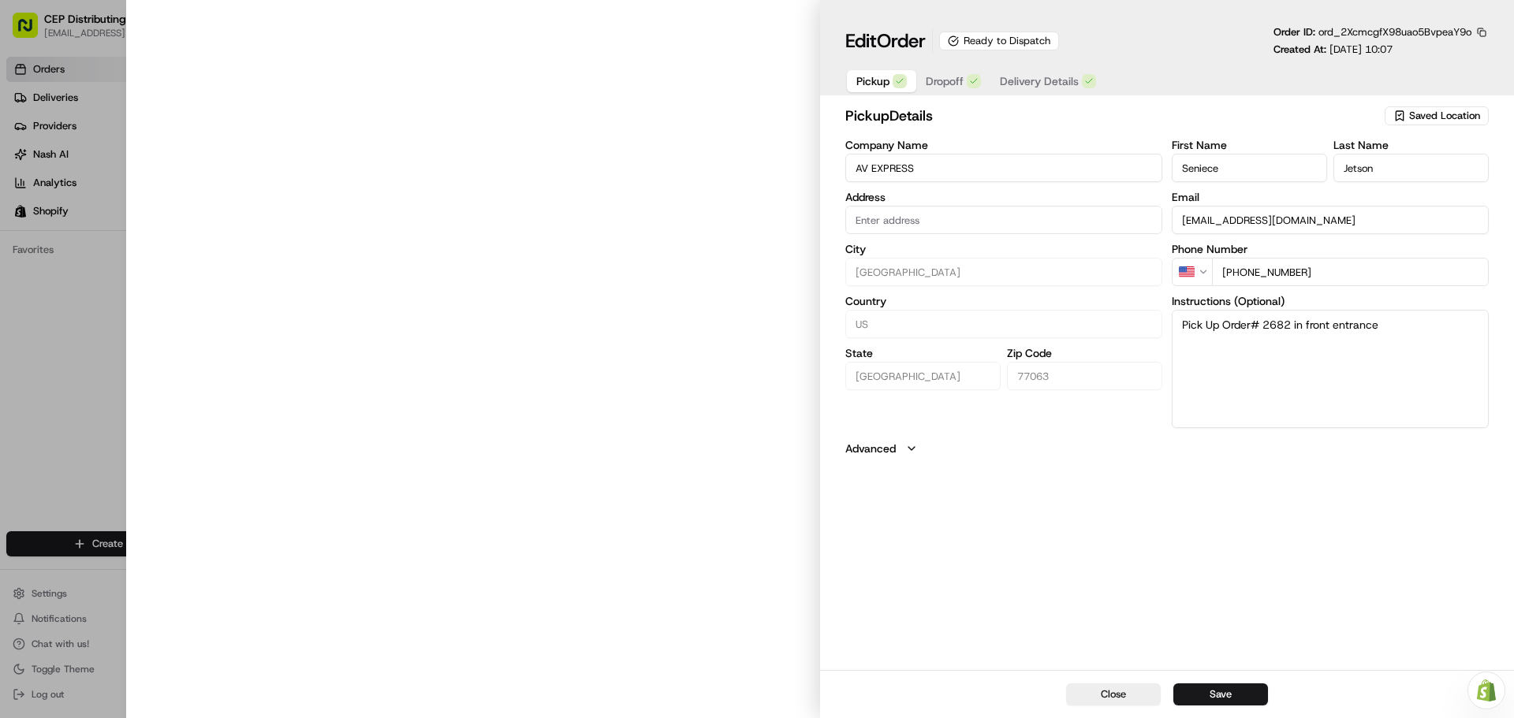
type input "[STREET_ADDRESS]"
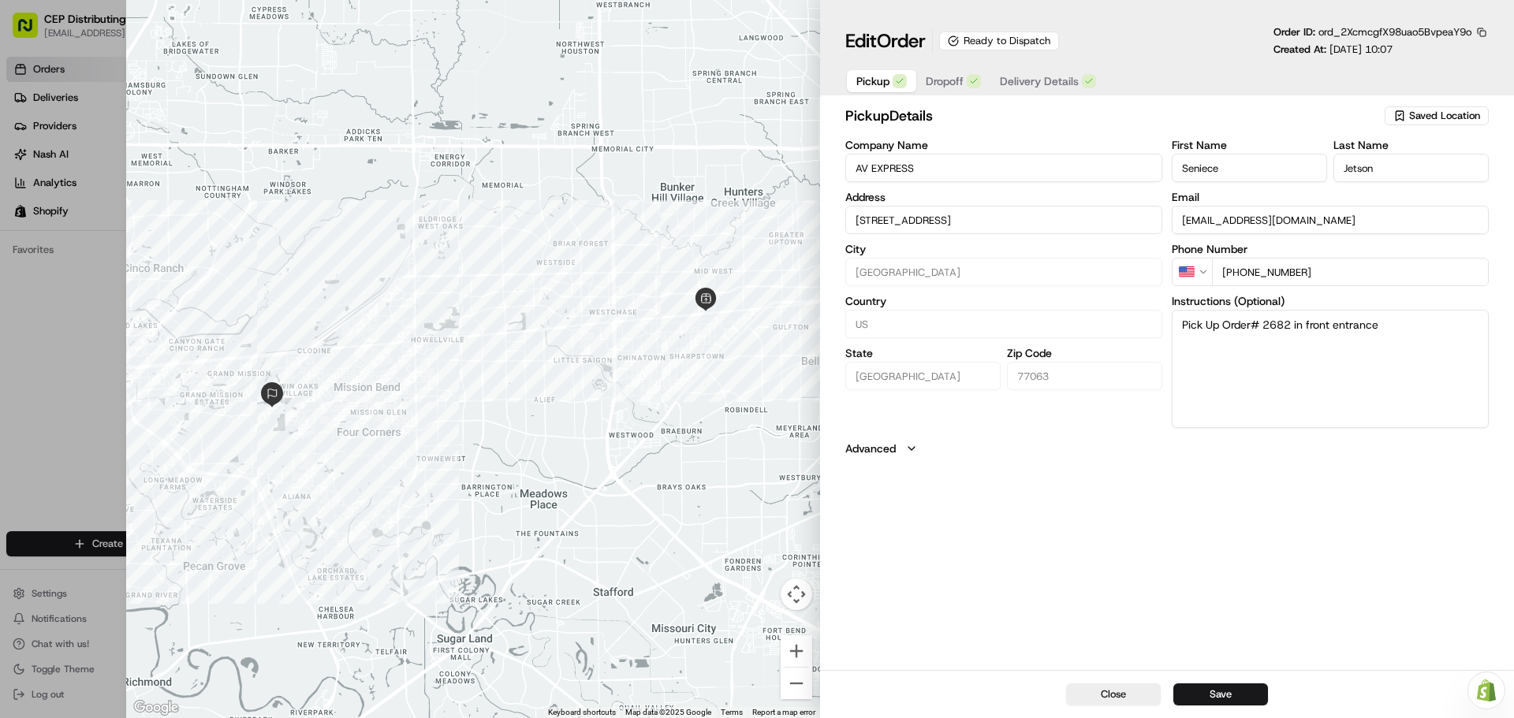
click at [1240, 696] on button "Save" at bounding box center [1220, 695] width 95 height 22
type input "+1"
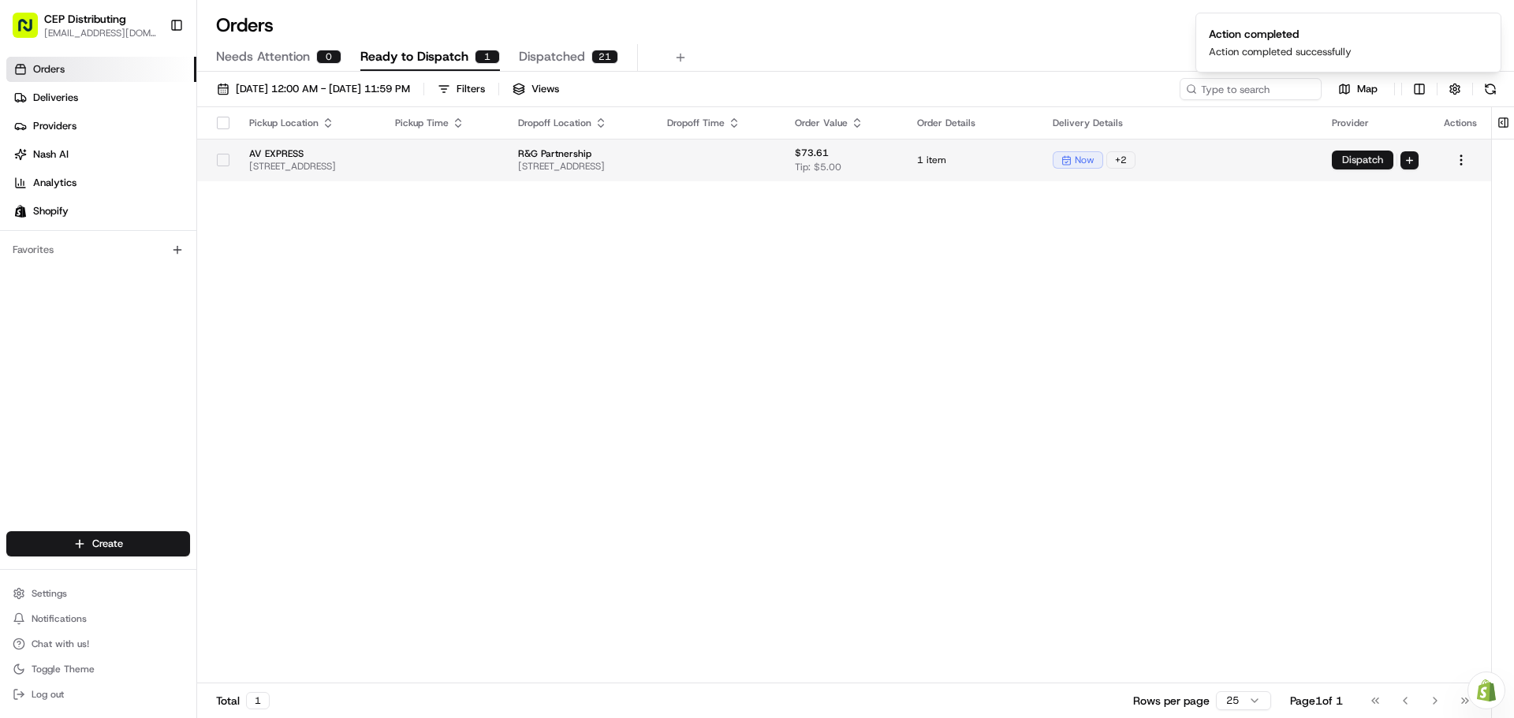
click at [1356, 158] on button "Dispatch" at bounding box center [1363, 160] width 62 height 19
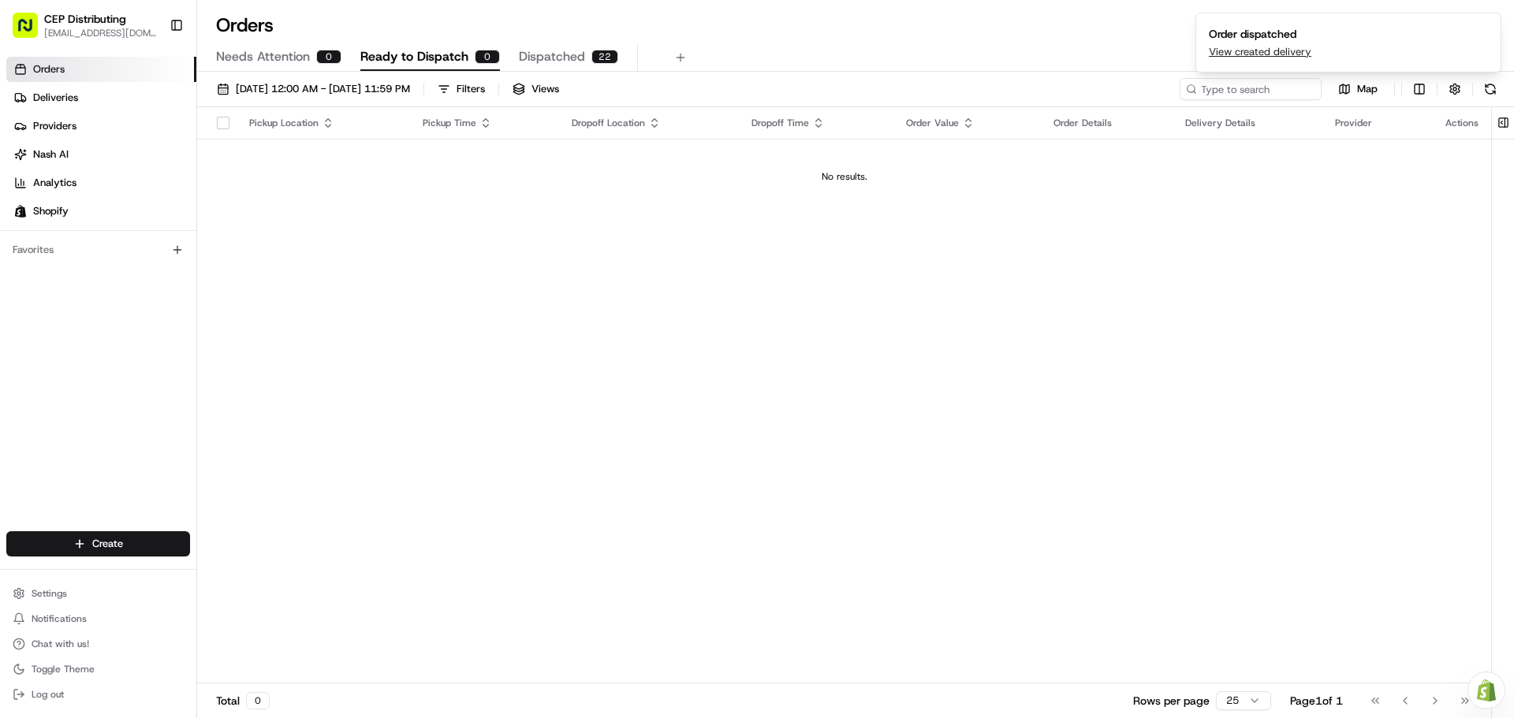
click at [595, 50] on div "22" at bounding box center [604, 57] width 27 height 14
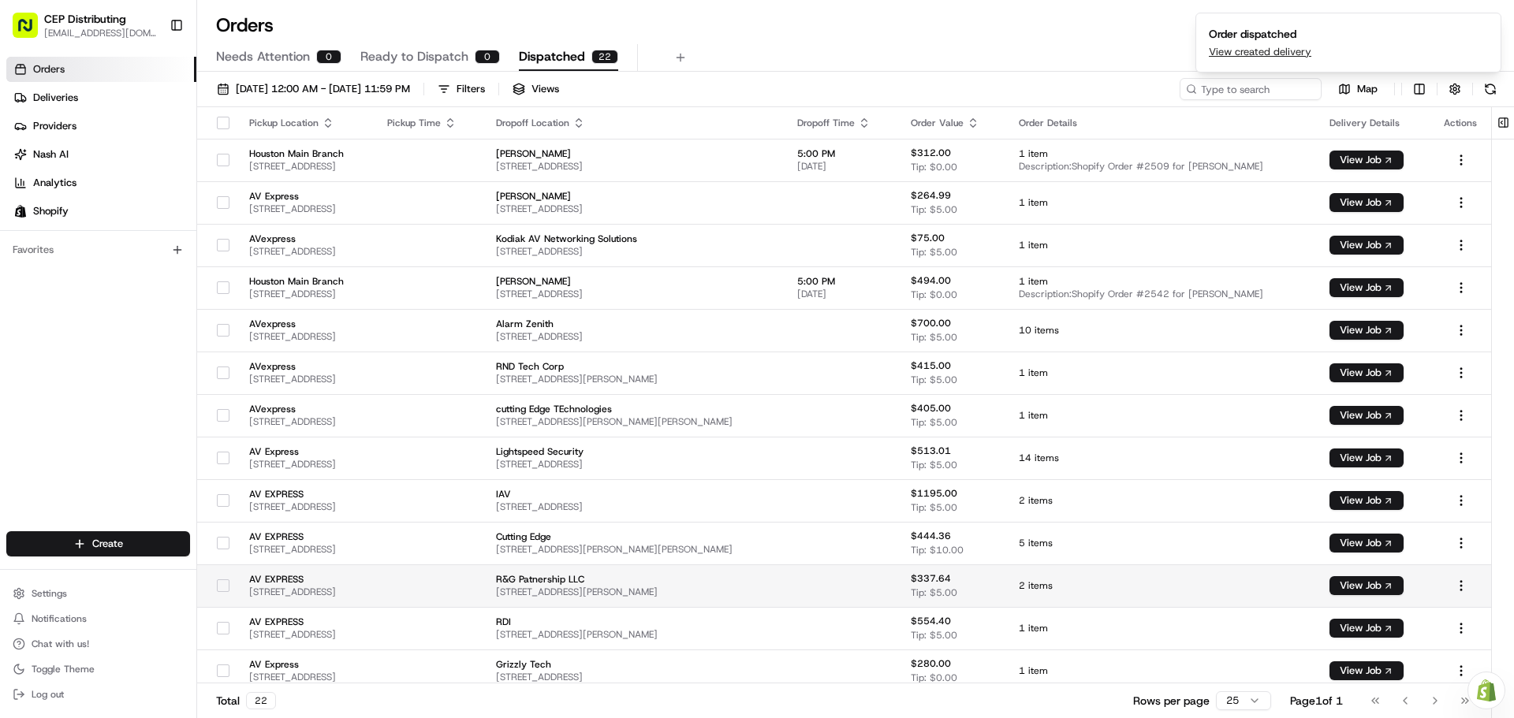
scroll to position [392, 0]
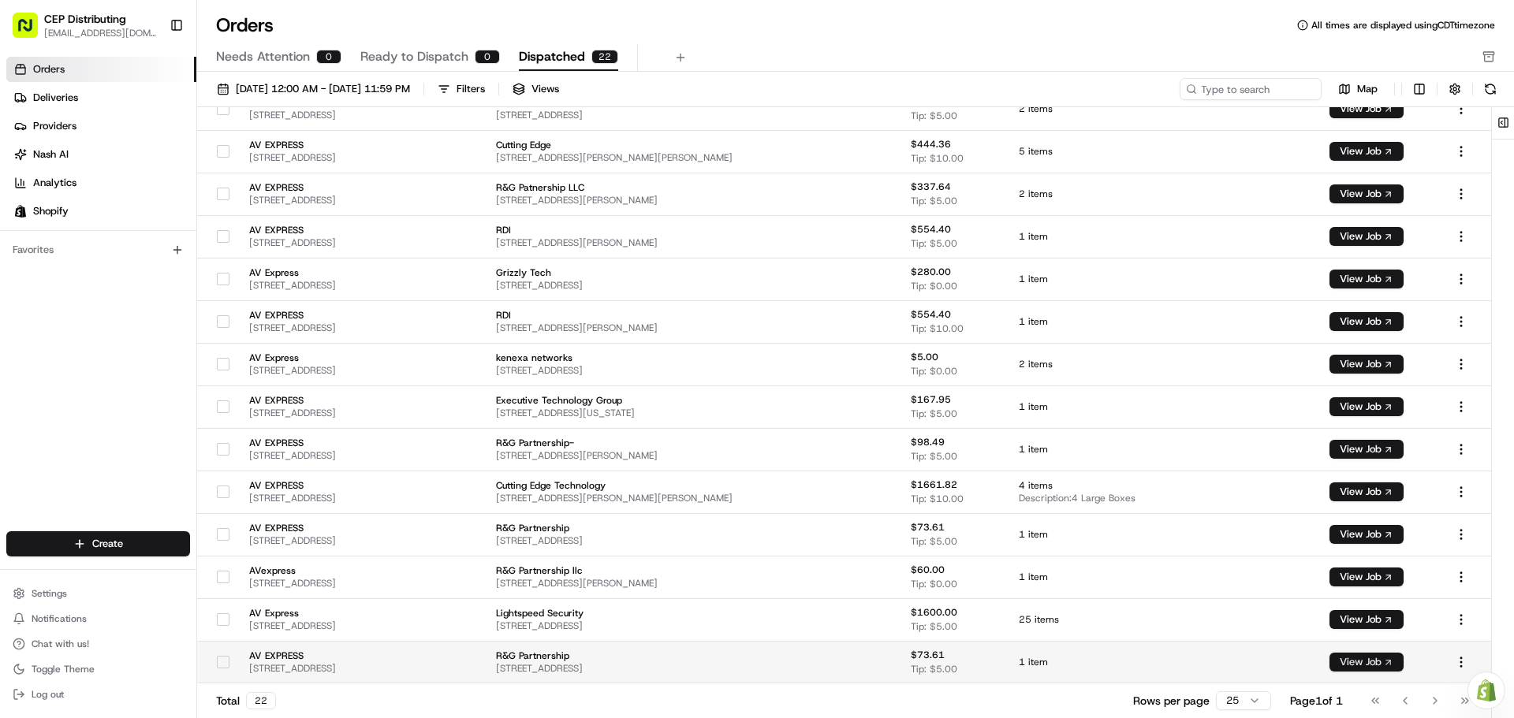
click at [1382, 662] on button "View Job" at bounding box center [1367, 662] width 74 height 19
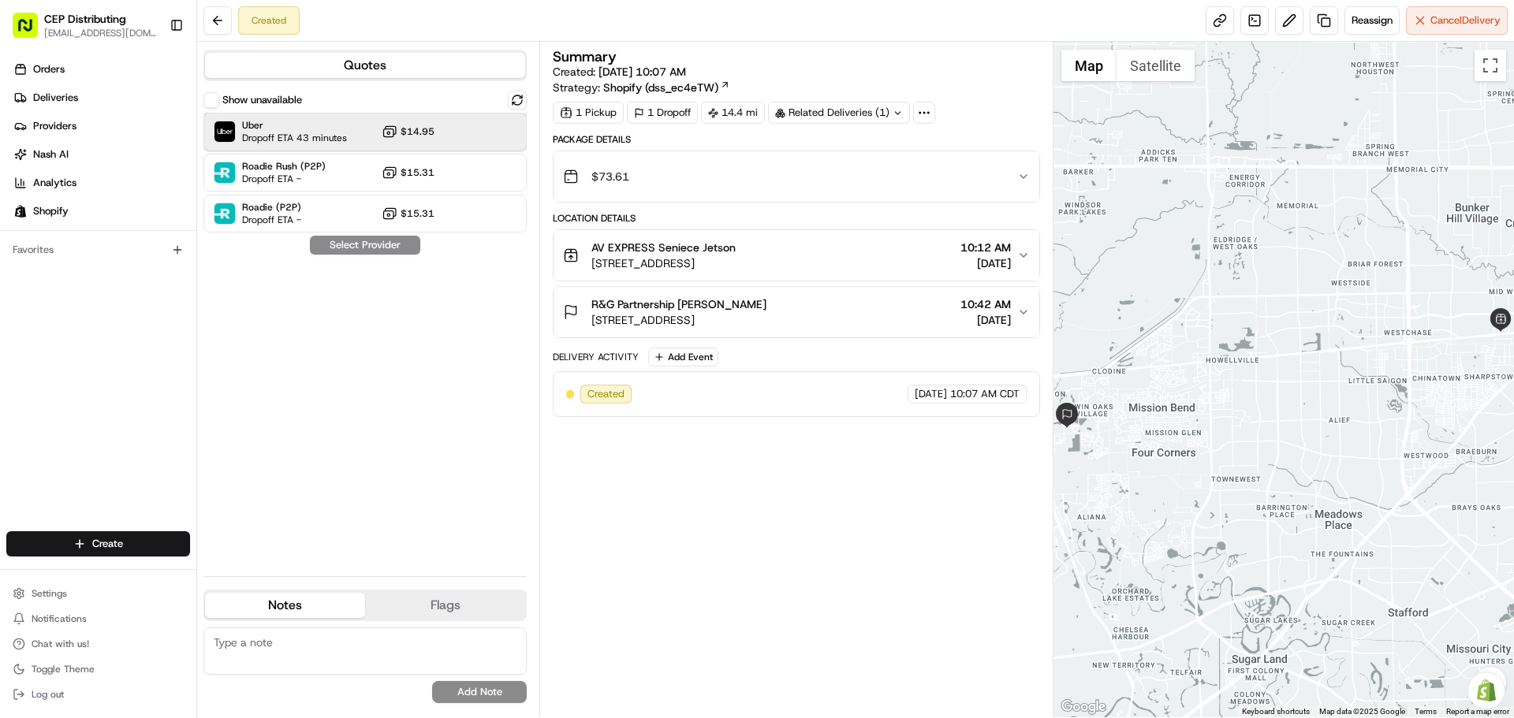
click at [285, 133] on span "Dropoff ETA 43 minutes" at bounding box center [294, 138] width 105 height 13
click at [386, 236] on button "Assign Provider" at bounding box center [365, 245] width 112 height 19
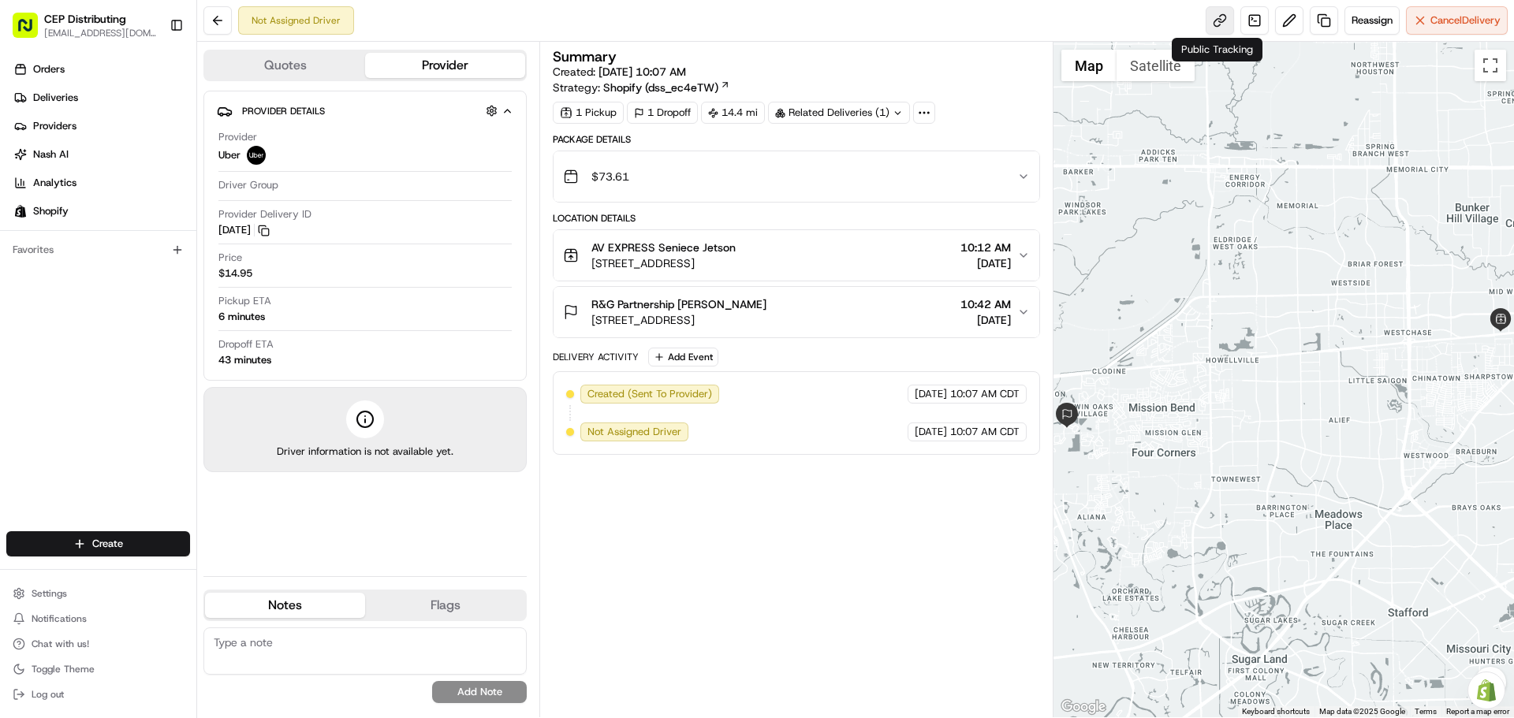
click at [1214, 21] on link at bounding box center [1220, 20] width 28 height 28
